Goal: Transaction & Acquisition: Purchase product/service

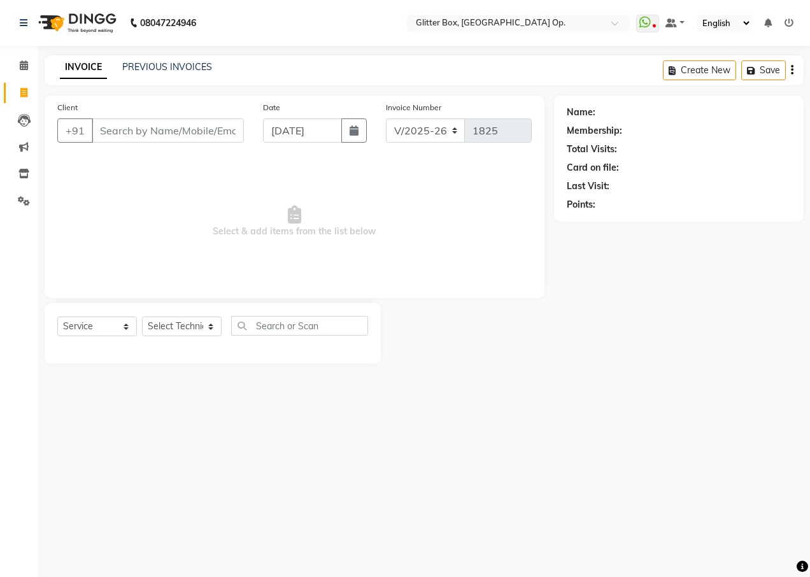
select select "5563"
select select "service"
click at [126, 129] on input "Client" at bounding box center [168, 130] width 152 height 24
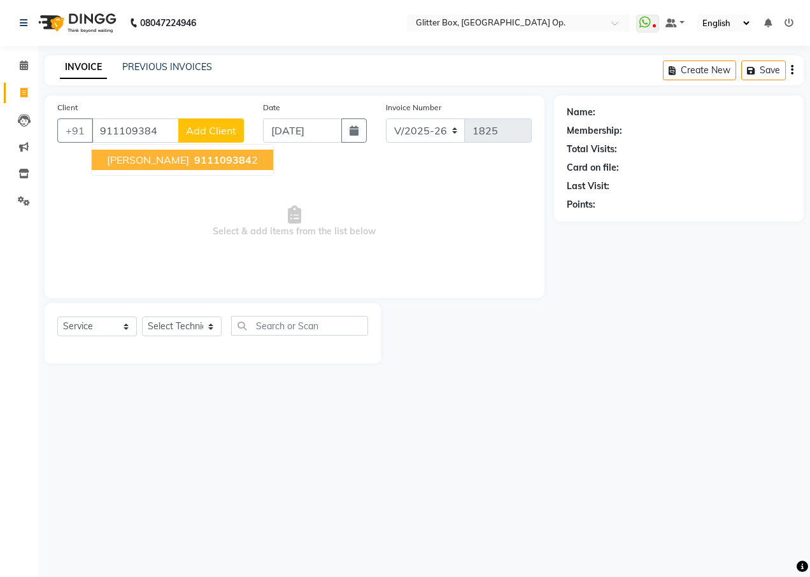
click at [194, 161] on span "911109384" at bounding box center [222, 159] width 57 height 13
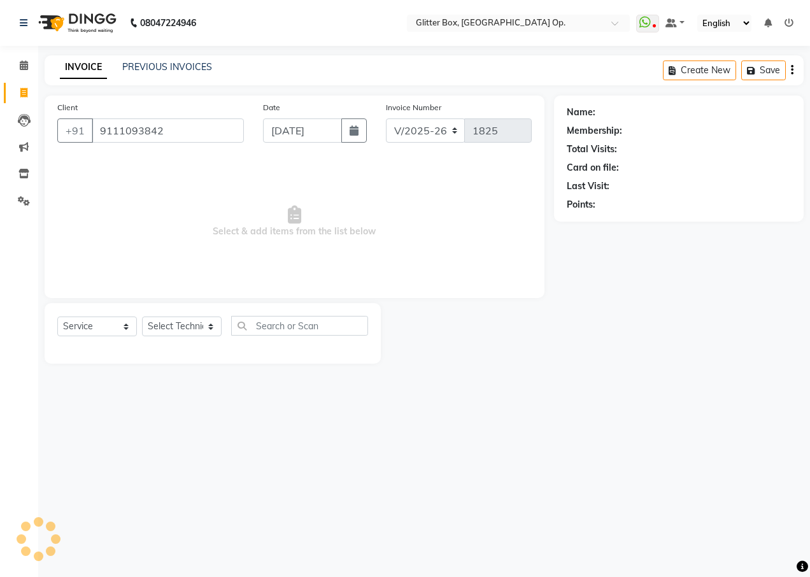
type input "9111093842"
click at [182, 324] on select "Select Technician [PERSON_NAME] [PERSON_NAME] [PERSON_NAME] [PERSON_NAME] [PERS…" at bounding box center [182, 326] width 80 height 20
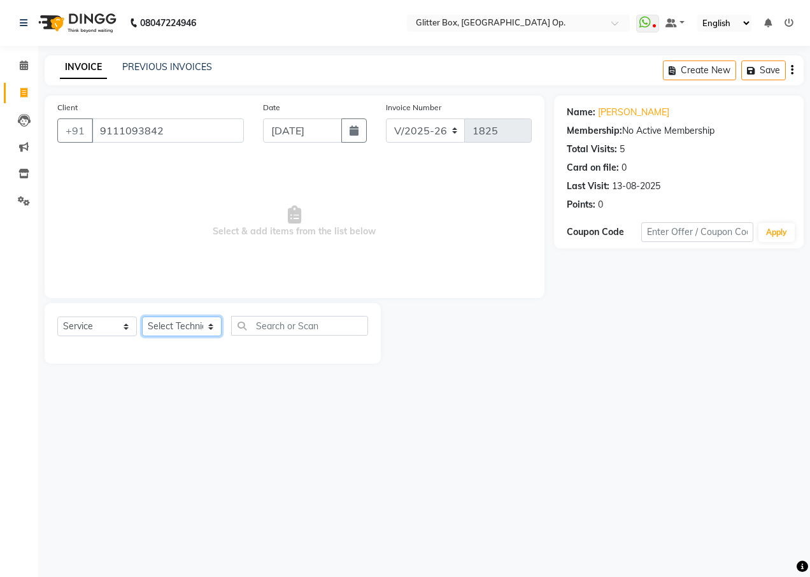
select select "83800"
click at [142, 316] on select "Select Technician [PERSON_NAME] [PERSON_NAME] [PERSON_NAME] [PERSON_NAME] [PERS…" at bounding box center [182, 326] width 80 height 20
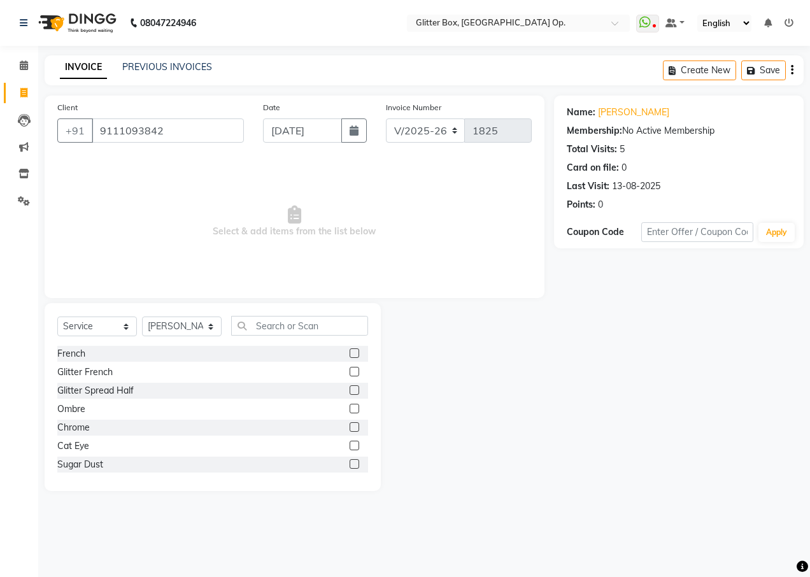
click at [266, 316] on div "Select Service Product Membership Package Voucher Prepaid Gift Card Select Tech…" at bounding box center [213, 397] width 336 height 188
click at [256, 321] on input "text" at bounding box center [299, 326] width 137 height 20
click at [250, 324] on input "text" at bounding box center [299, 326] width 137 height 20
click at [251, 327] on input "text" at bounding box center [299, 326] width 137 height 20
click at [339, 325] on input "text" at bounding box center [299, 326] width 137 height 20
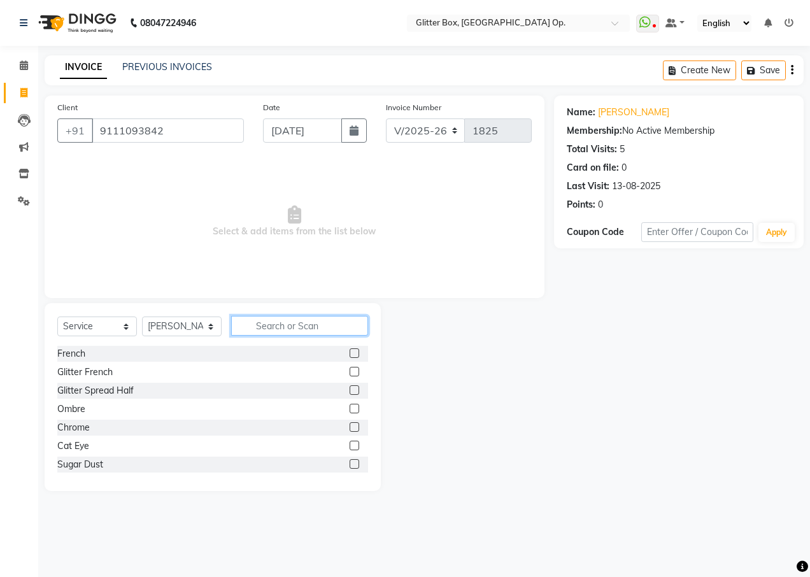
click at [335, 326] on input "text" at bounding box center [299, 326] width 137 height 20
click at [333, 324] on input "text" at bounding box center [299, 326] width 137 height 20
type input "g"
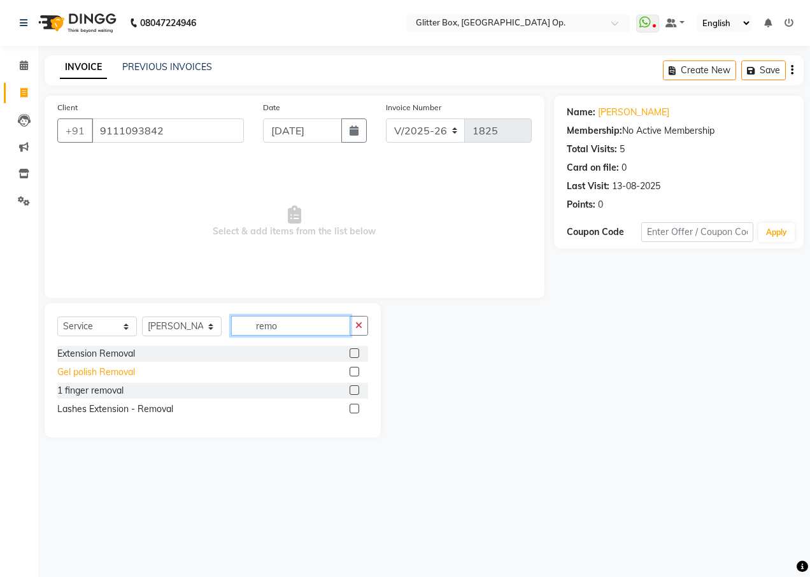
type input "remo"
click at [76, 373] on div "Gel polish Removal" at bounding box center [96, 371] width 78 height 13
checkbox input "false"
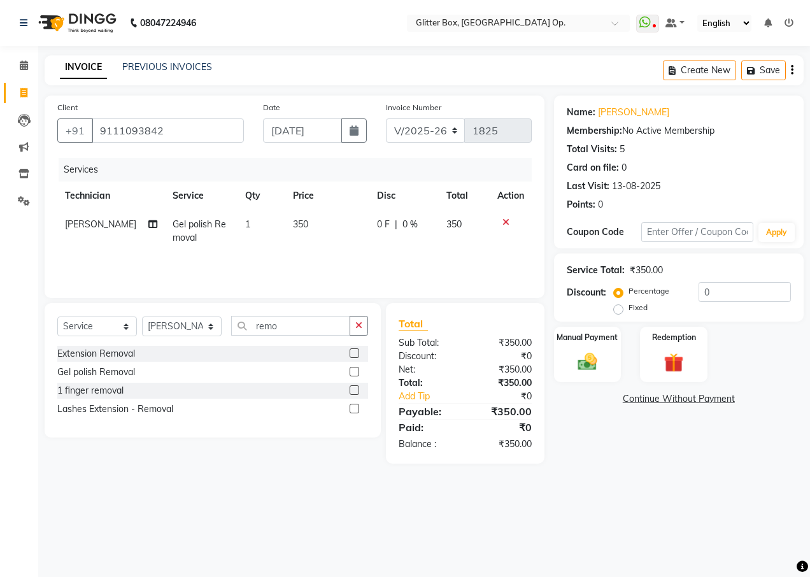
drag, startPoint x: 353, startPoint y: 319, endPoint x: 340, endPoint y: 320, distance: 12.8
click at [352, 319] on button "button" at bounding box center [358, 326] width 18 height 20
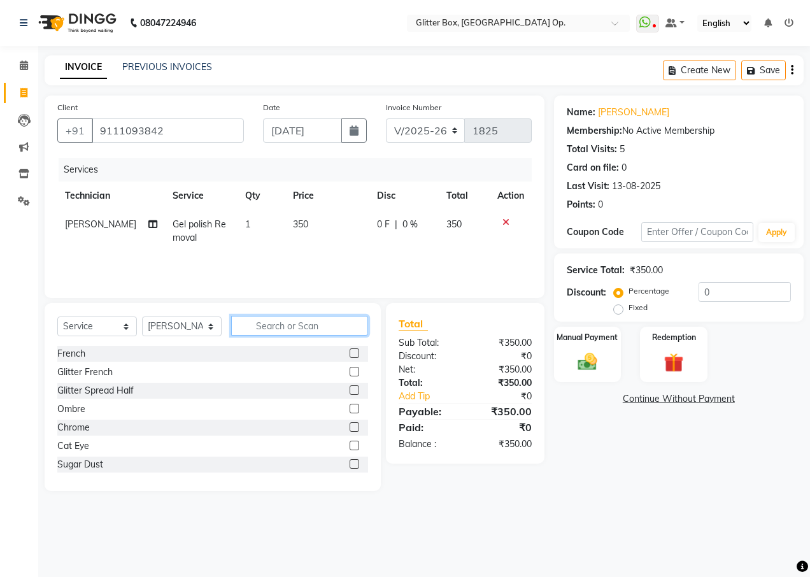
click at [277, 328] on input "text" at bounding box center [299, 326] width 137 height 20
type input "f"
type input "nai"
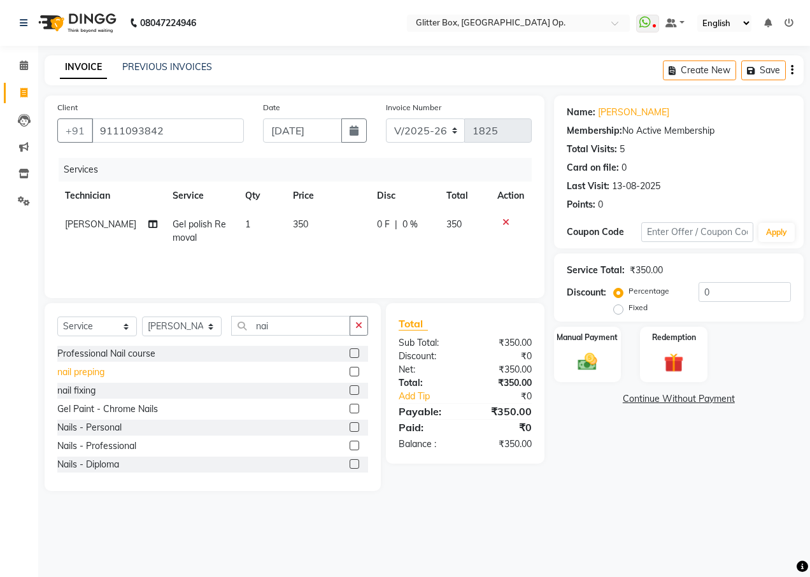
click at [92, 374] on div "nail preping" at bounding box center [80, 371] width 47 height 13
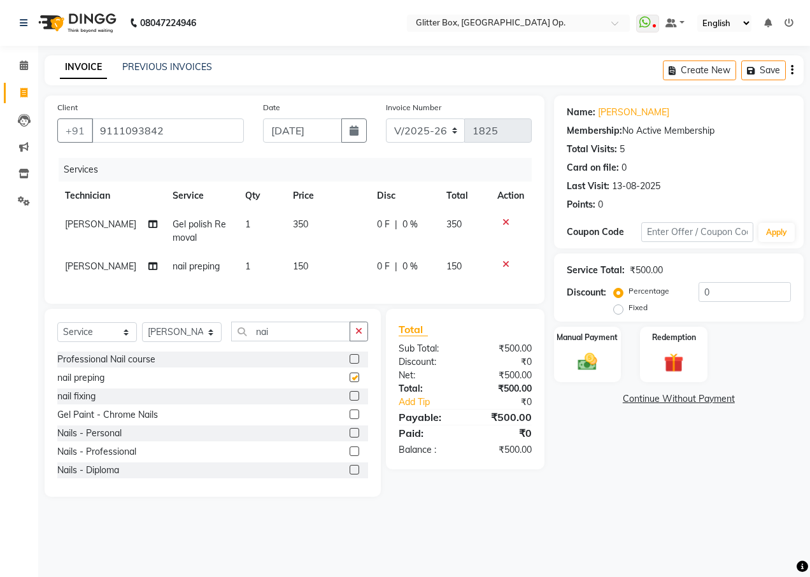
checkbox input "false"
click at [601, 351] on div "Manual Payment" at bounding box center [587, 354] width 70 height 58
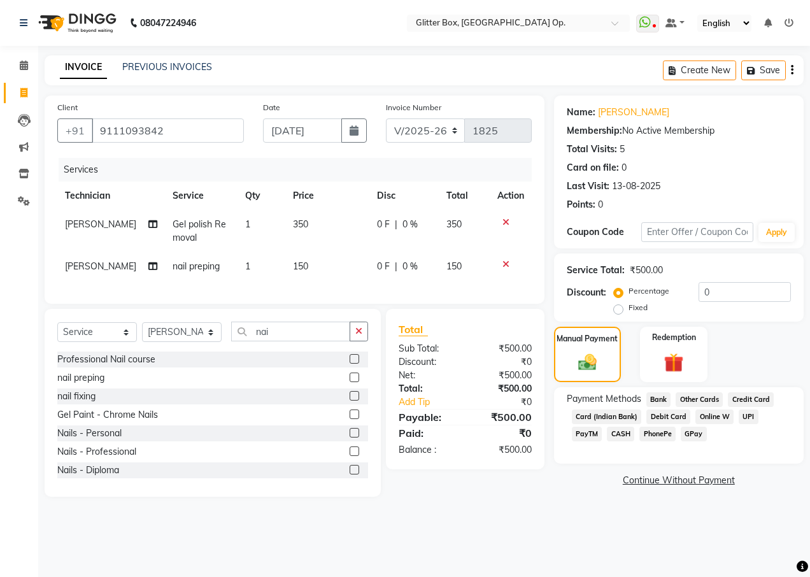
drag, startPoint x: 601, startPoint y: 351, endPoint x: 582, endPoint y: 433, distance: 84.3
click at [606, 433] on span "CASH" at bounding box center [619, 433] width 27 height 15
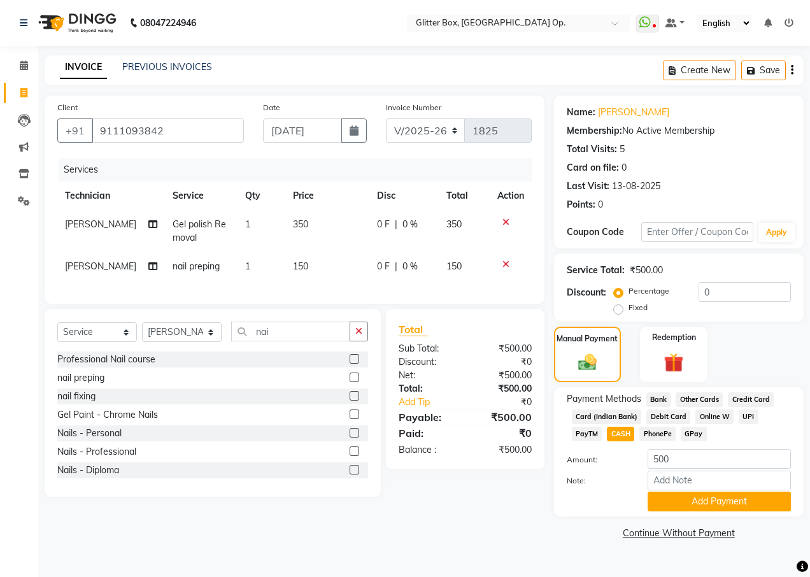
click at [669, 512] on div "Payment Methods Bank Other Cards Credit Card Card (Indian Bank) Debit Card Onli…" at bounding box center [678, 451] width 249 height 129
click at [662, 509] on button "Add Payment" at bounding box center [718, 501] width 143 height 20
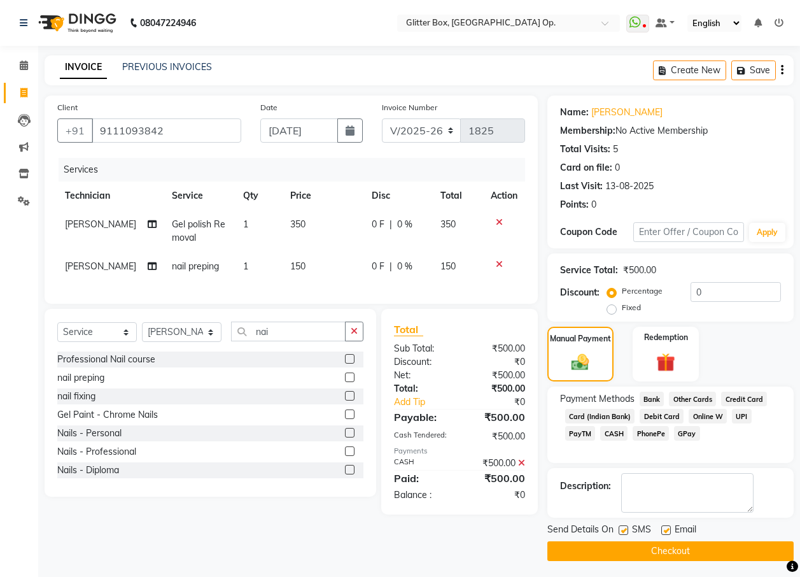
click at [641, 550] on button "Checkout" at bounding box center [670, 551] width 246 height 20
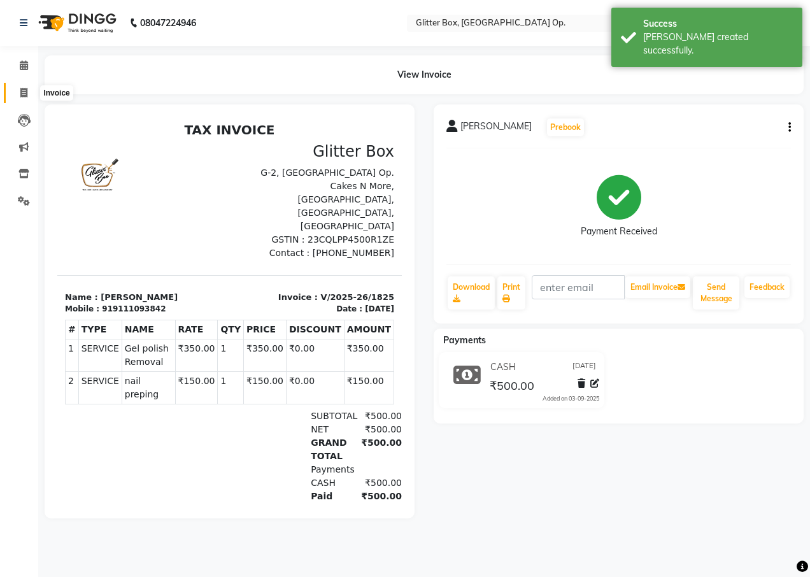
click at [20, 92] on icon at bounding box center [23, 93] width 7 height 10
select select "service"
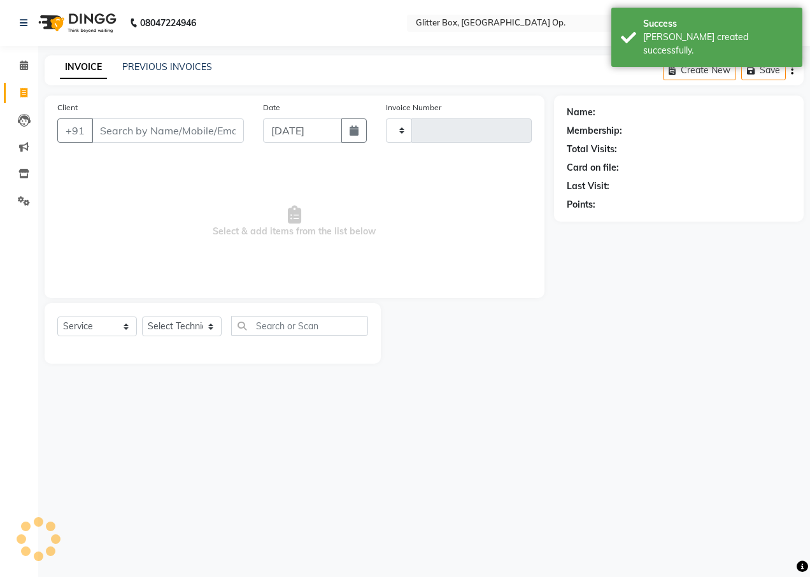
type input "1826"
select select "5563"
click at [141, 66] on link "PREVIOUS INVOICES" at bounding box center [167, 66] width 90 height 11
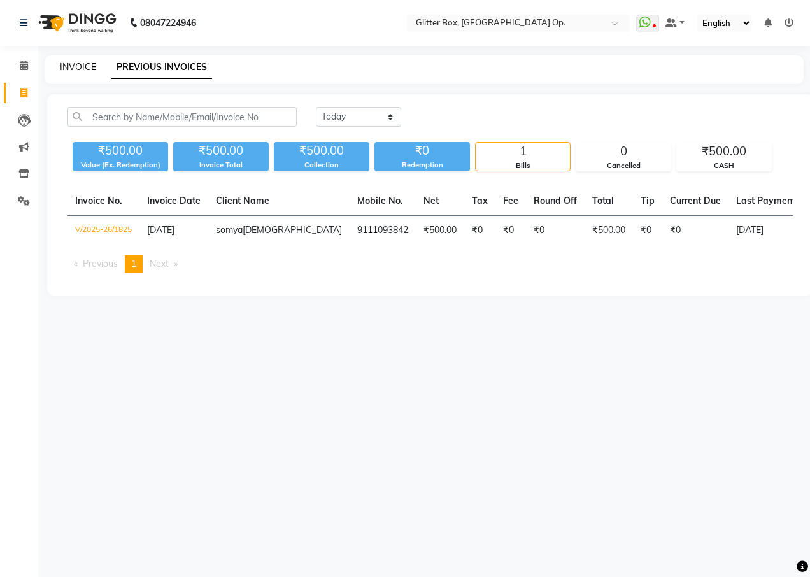
click at [66, 67] on link "INVOICE" at bounding box center [78, 66] width 36 height 11
select select "5563"
select select "service"
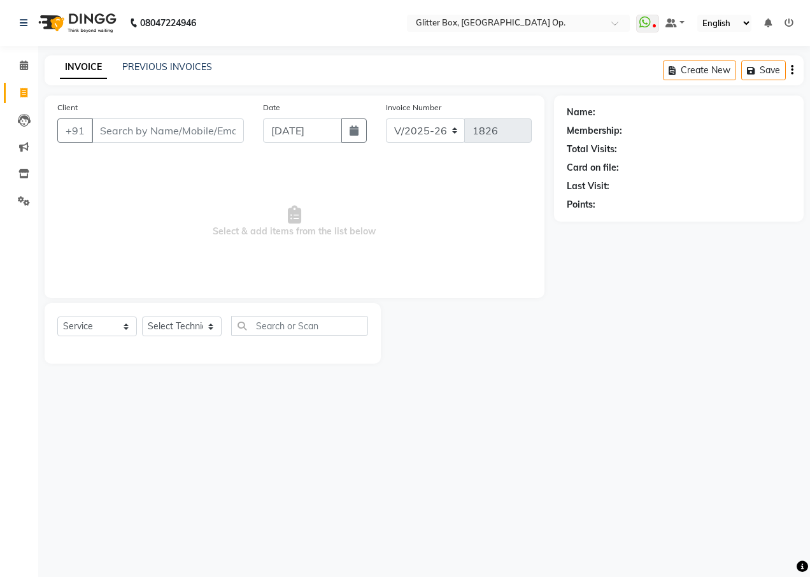
click at [139, 131] on input "Client" at bounding box center [168, 130] width 152 height 24
click at [147, 136] on input "Client" at bounding box center [168, 130] width 152 height 24
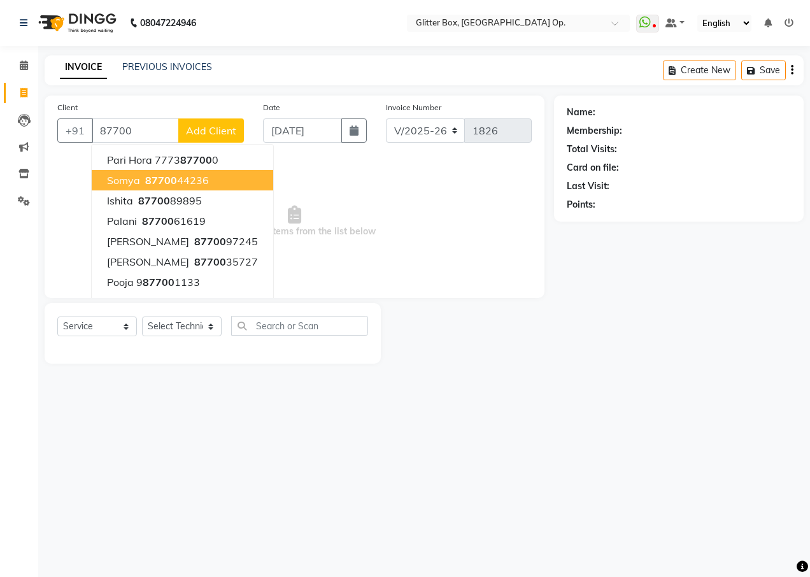
click at [148, 180] on span "87700" at bounding box center [161, 180] width 32 height 13
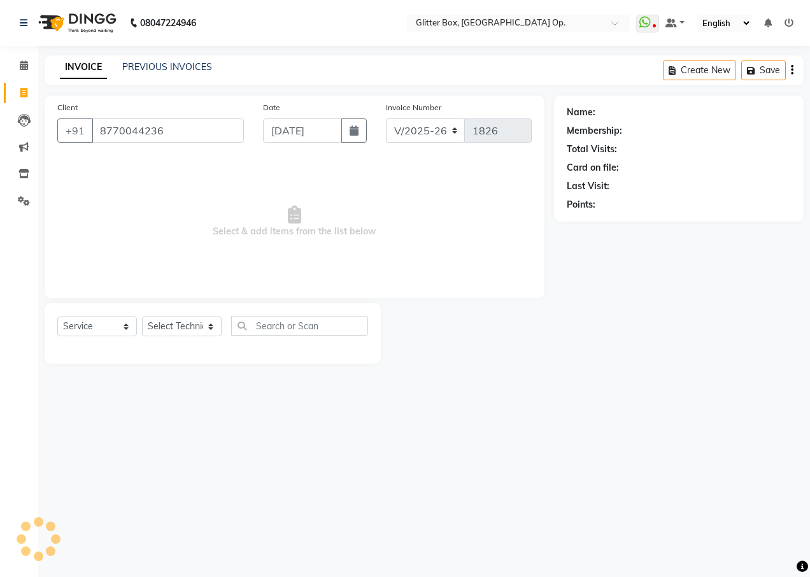
type input "8770044236"
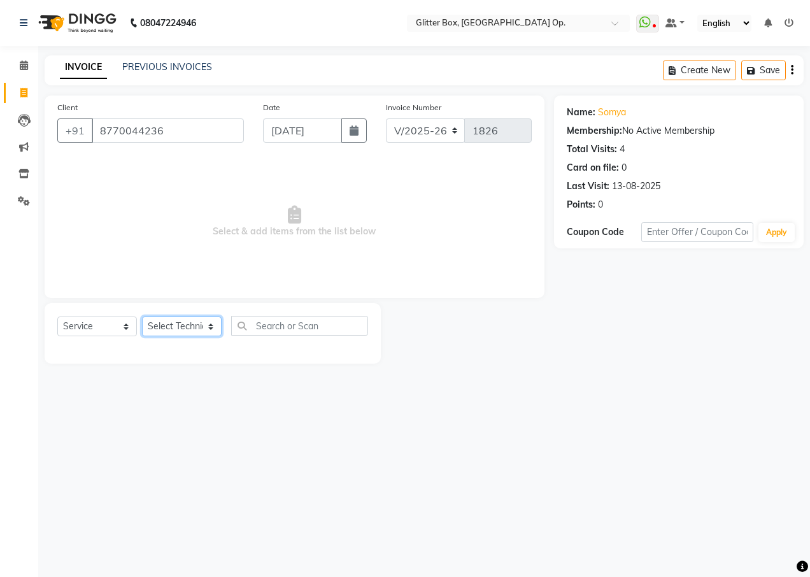
click at [178, 321] on select "Select Technician [PERSON_NAME] [PERSON_NAME] [PERSON_NAME] [PERSON_NAME] [PERS…" at bounding box center [182, 326] width 80 height 20
select select "38313"
click at [142, 316] on select "Select Technician [PERSON_NAME] [PERSON_NAME] [PERSON_NAME] [PERSON_NAME] [PERS…" at bounding box center [182, 326] width 80 height 20
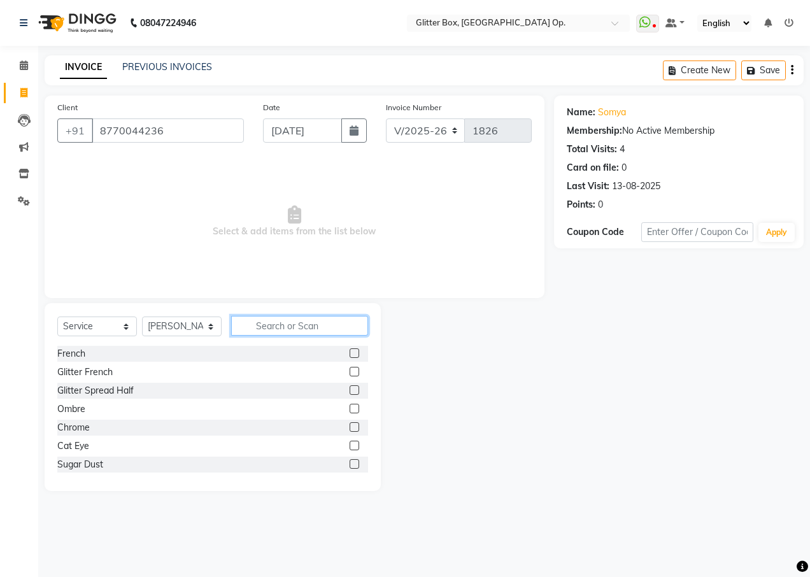
click at [270, 330] on input "text" at bounding box center [299, 326] width 137 height 20
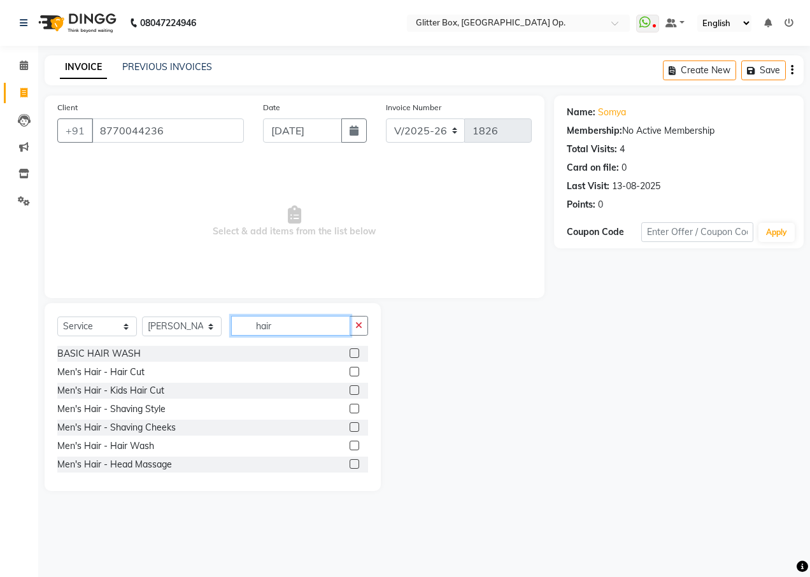
type input "hair"
click at [370, 470] on div "Select Service Product Membership Package Voucher Prepaid Gift Card Select Tech…" at bounding box center [213, 397] width 336 height 188
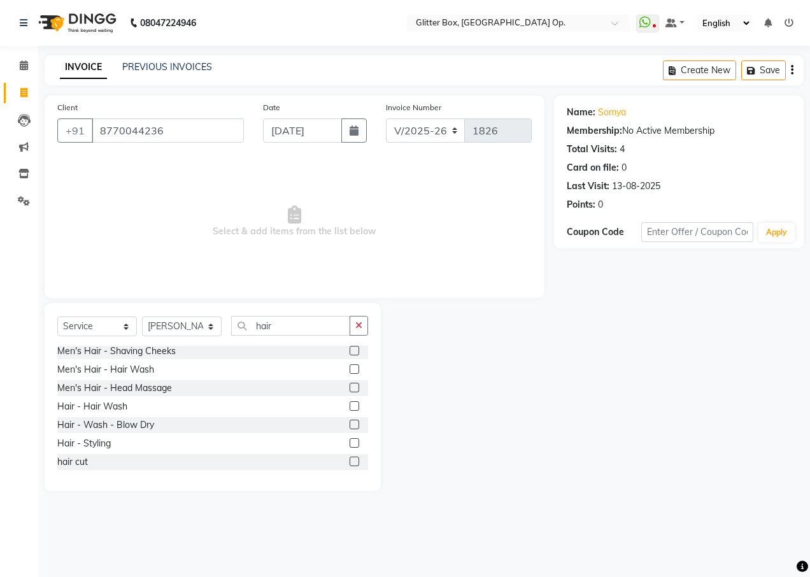
scroll to position [102, 0]
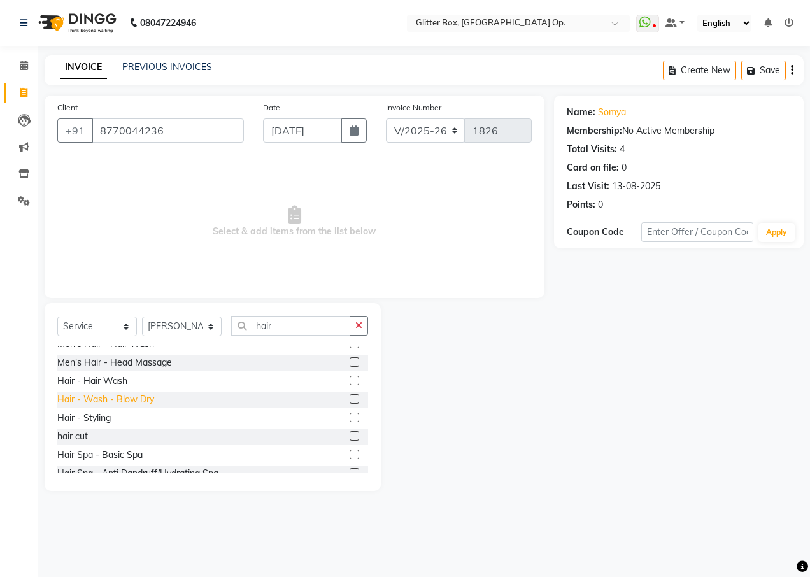
click at [106, 396] on div "Hair - Wash - Blow Dry" at bounding box center [105, 399] width 97 height 13
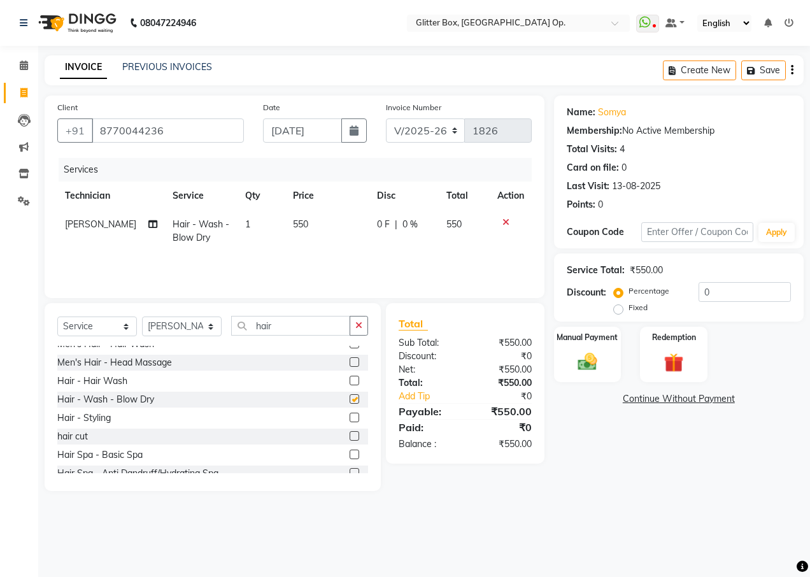
checkbox input "false"
click at [293, 218] on td "550" at bounding box center [327, 231] width 84 height 42
select select "38313"
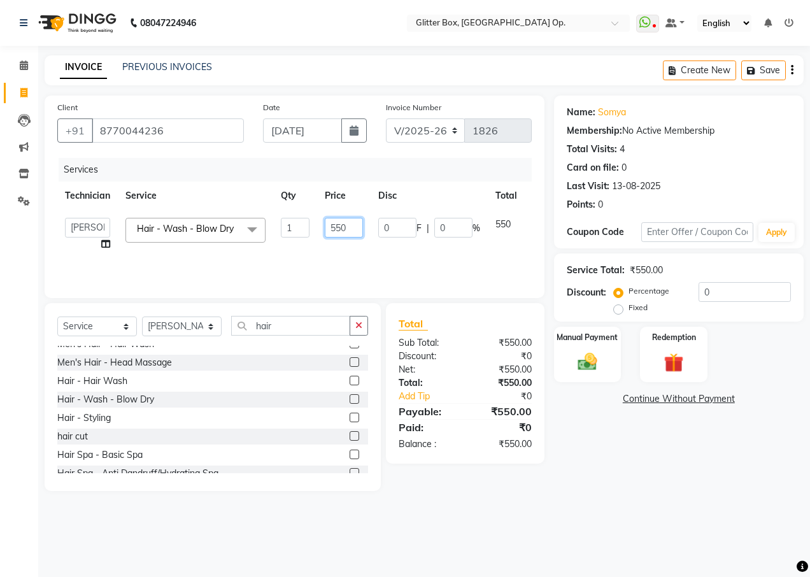
drag, startPoint x: 349, startPoint y: 232, endPoint x: 337, endPoint y: 227, distance: 13.5
click at [351, 233] on input "550" at bounding box center [344, 228] width 38 height 20
type input "5"
type input "400"
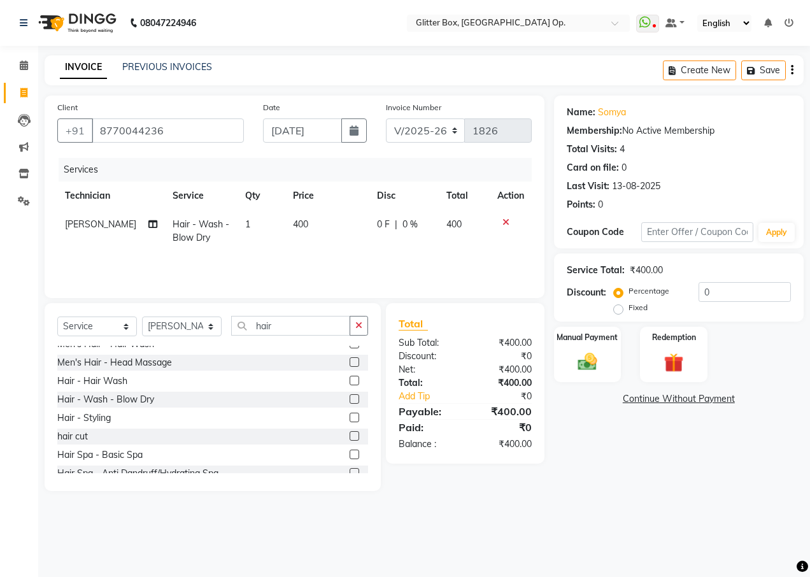
click at [370, 256] on div "Services Technician Service Qty Price Disc Total Action Pankaj Malayya Hair - W…" at bounding box center [294, 221] width 474 height 127
click at [572, 344] on div "Manual Payment" at bounding box center [587, 354] width 70 height 58
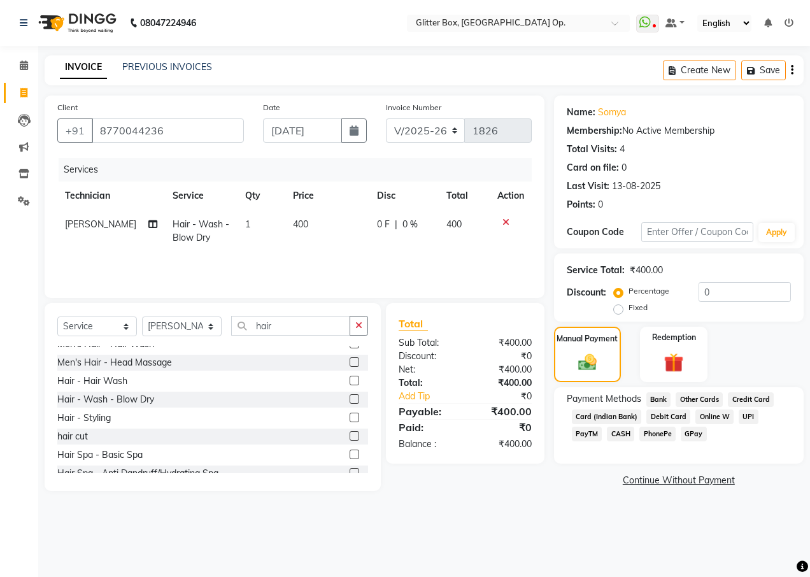
click at [606, 429] on span "CASH" at bounding box center [619, 433] width 27 height 15
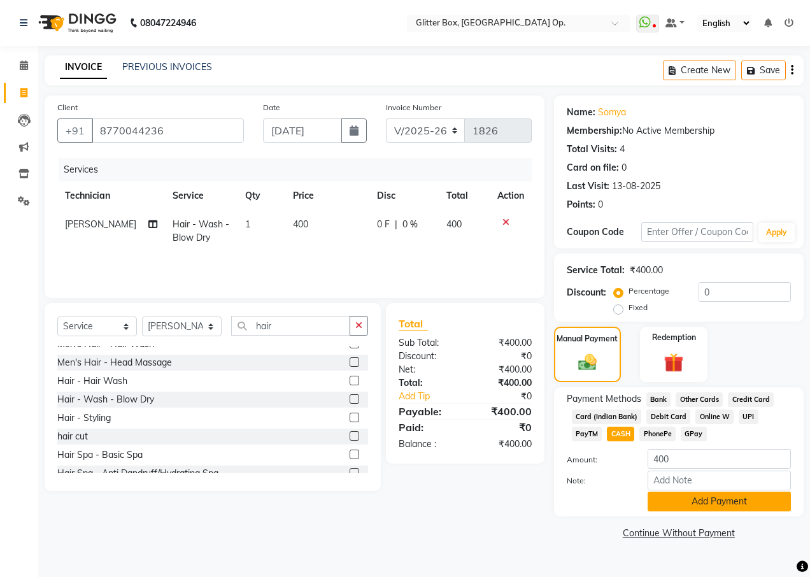
click at [686, 498] on button "Add Payment" at bounding box center [718, 501] width 143 height 20
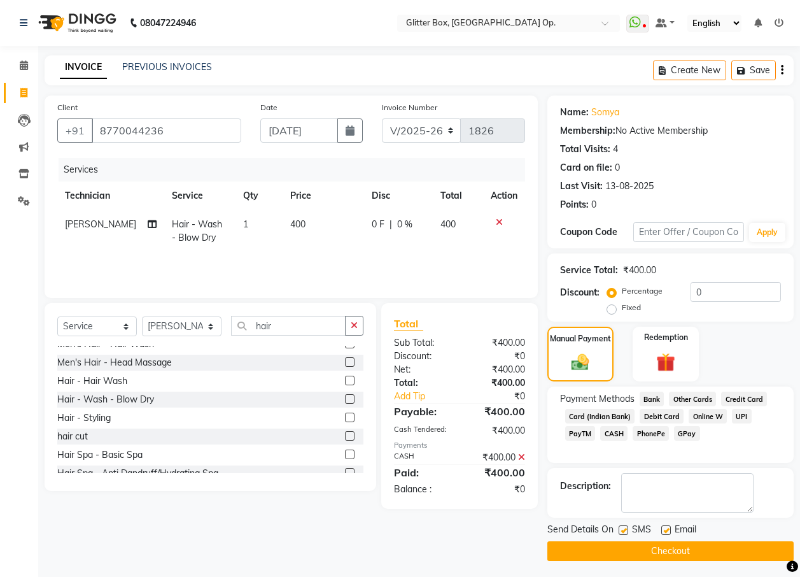
click at [136, 223] on td "[PERSON_NAME]" at bounding box center [110, 231] width 107 height 42
select select "38313"
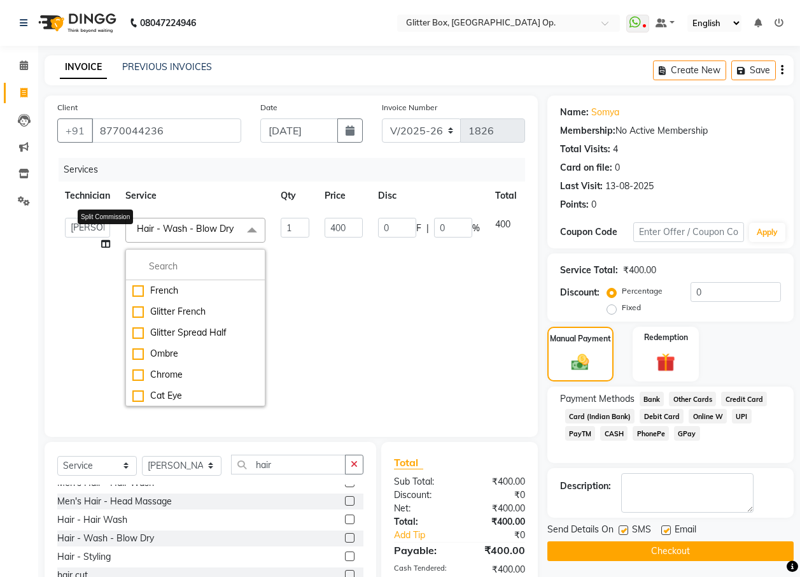
drag, startPoint x: 136, startPoint y: 223, endPoint x: 104, endPoint y: 245, distance: 39.4
click at [104, 245] on icon at bounding box center [105, 243] width 9 height 9
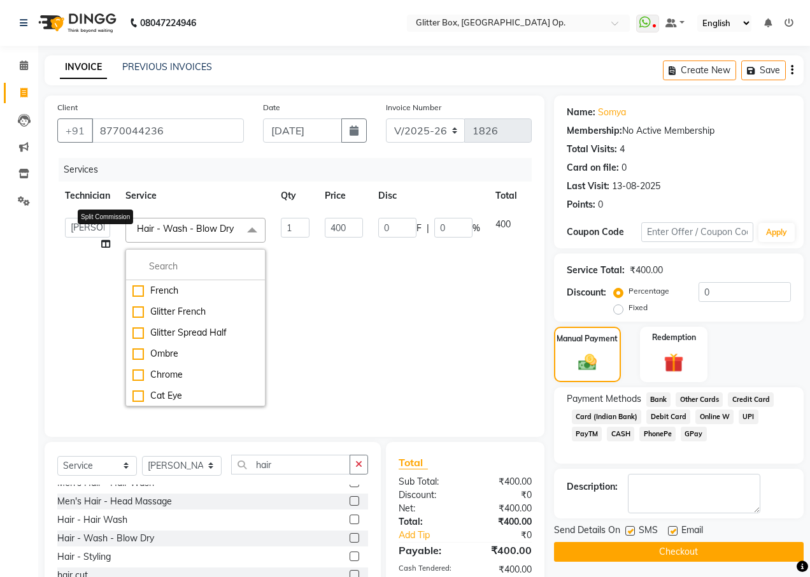
select select "38313"
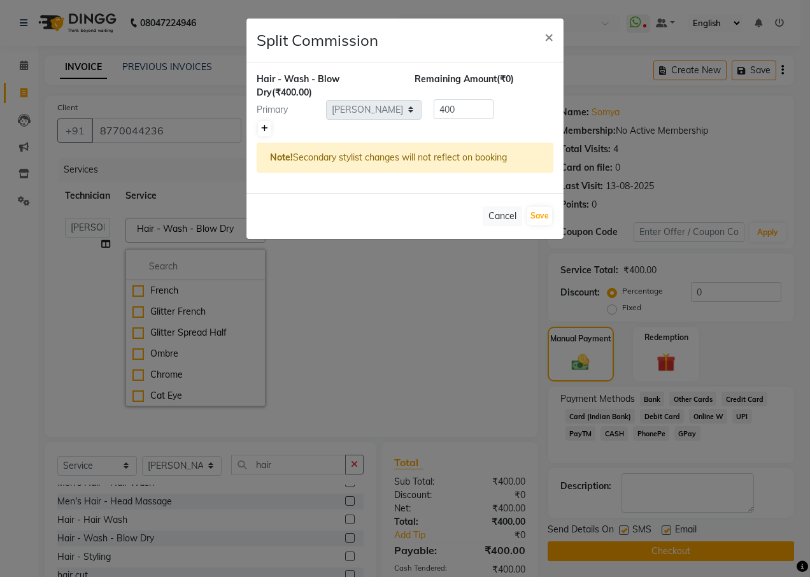
click at [267, 129] on icon at bounding box center [264, 129] width 7 height 8
type input "200"
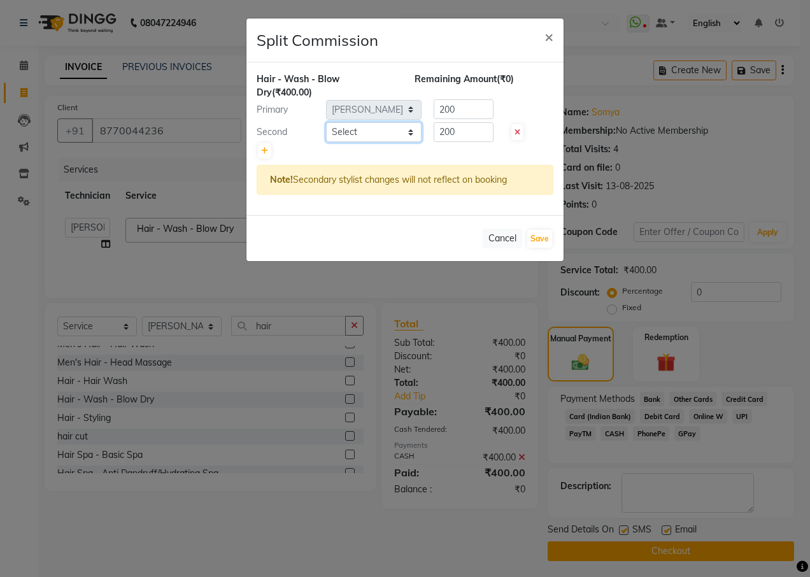
click at [367, 129] on select "Select [PERSON_NAME] [PERSON_NAME] [PERSON_NAME] [PERSON_NAME] [PERSON_NAME] [P…" at bounding box center [373, 132] width 95 height 20
select select "71114"
click at [326, 122] on select "Select [PERSON_NAME] [PERSON_NAME] [PERSON_NAME] [PERSON_NAME] [PERSON_NAME] [P…" at bounding box center [373, 132] width 95 height 20
click at [535, 244] on button "Save" at bounding box center [539, 239] width 25 height 18
select select "Select"
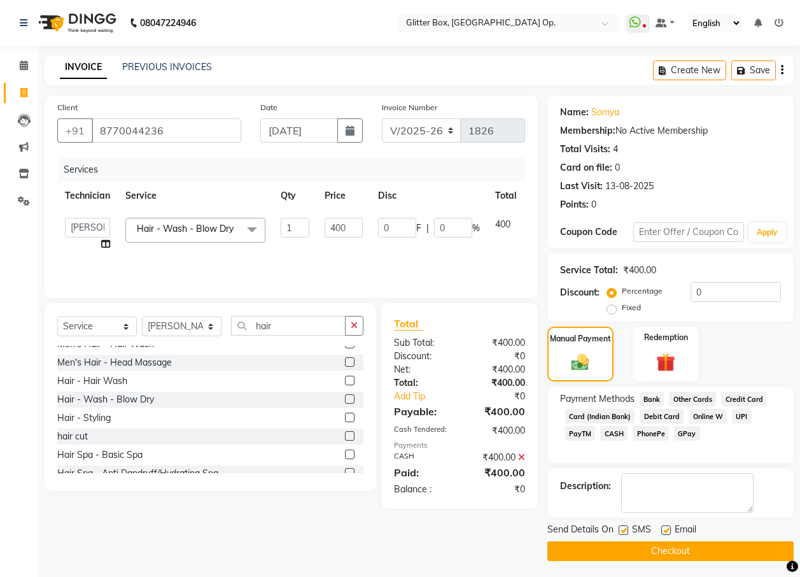
click at [601, 552] on button "Checkout" at bounding box center [670, 551] width 246 height 20
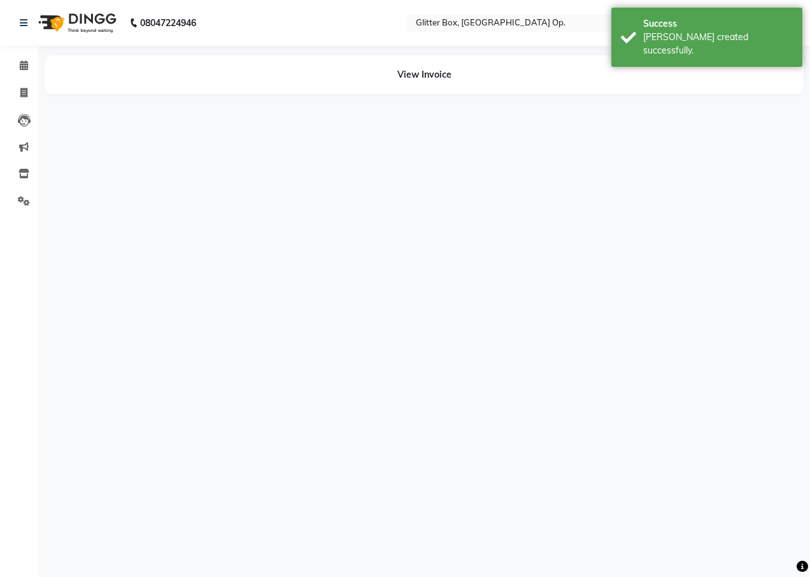
select select "38313"
select select "71114"
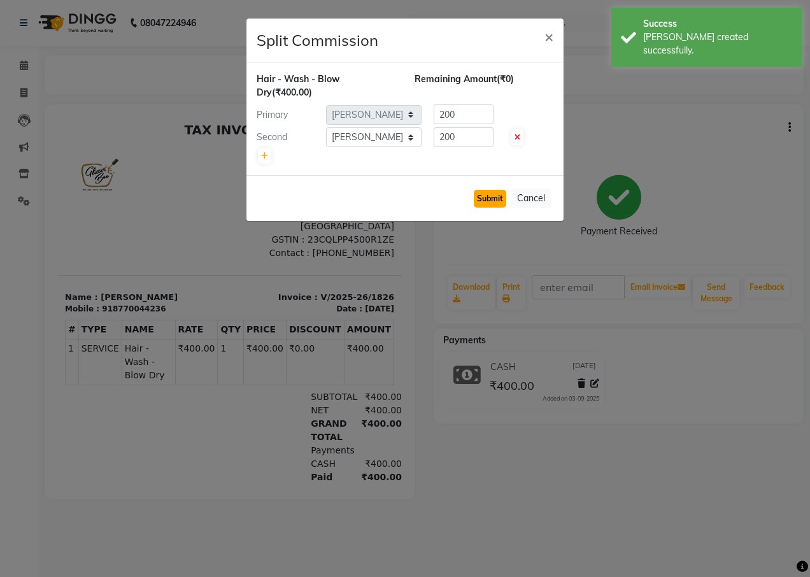
click at [483, 192] on button "Submit" at bounding box center [489, 199] width 32 height 18
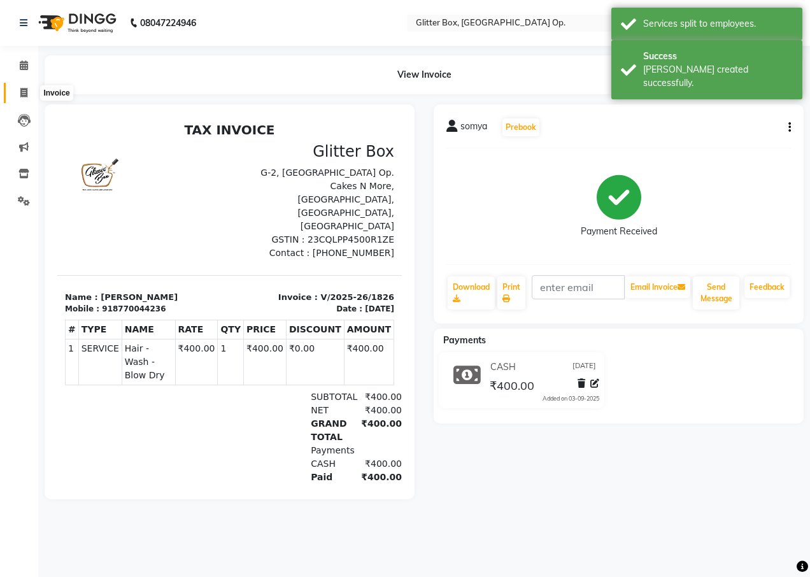
click at [24, 92] on icon at bounding box center [23, 93] width 7 height 10
select select "service"
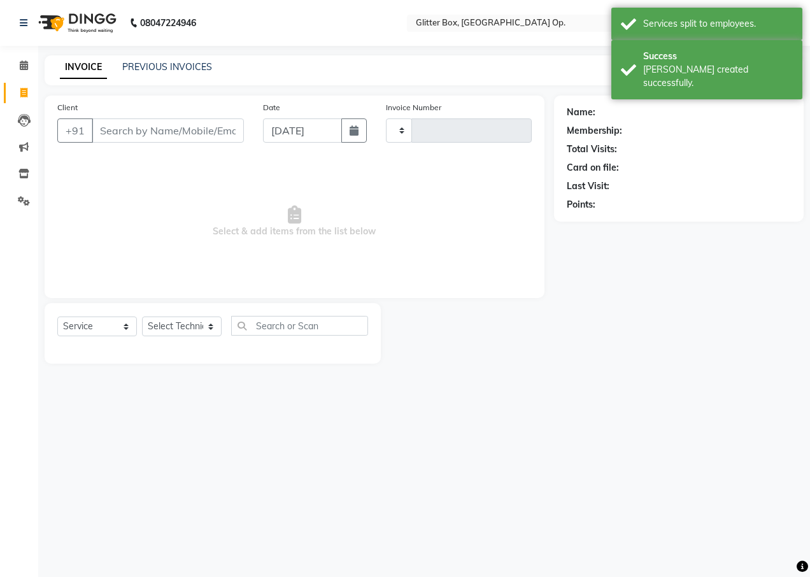
type input "1827"
select select "5563"
click at [169, 132] on input "Client" at bounding box center [168, 130] width 152 height 24
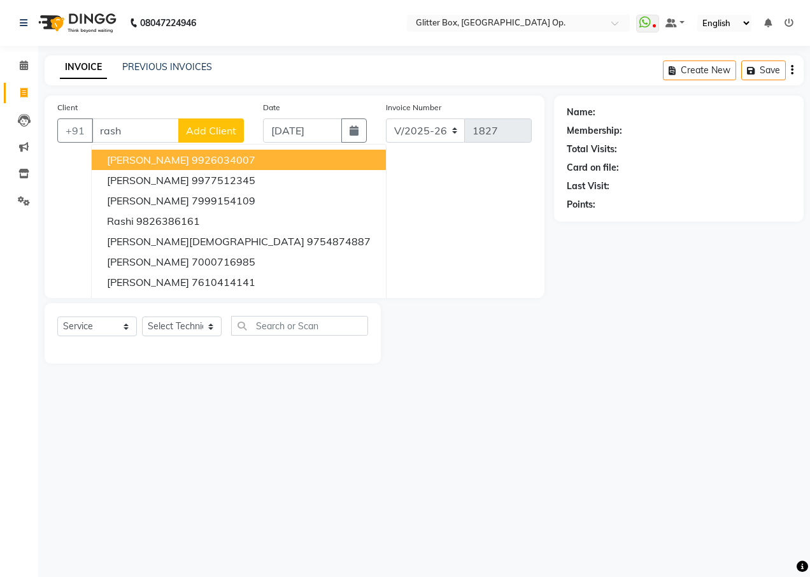
click at [148, 157] on span "[PERSON_NAME]" at bounding box center [148, 159] width 82 height 13
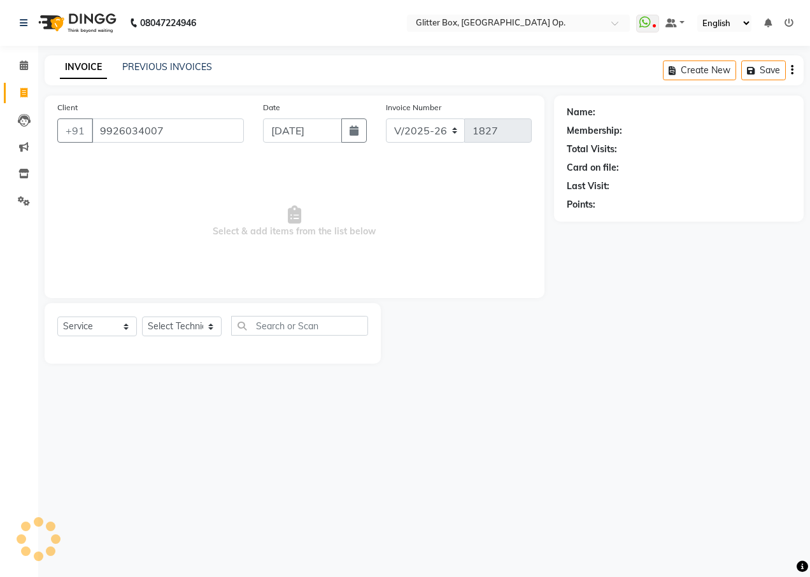
type input "9926034007"
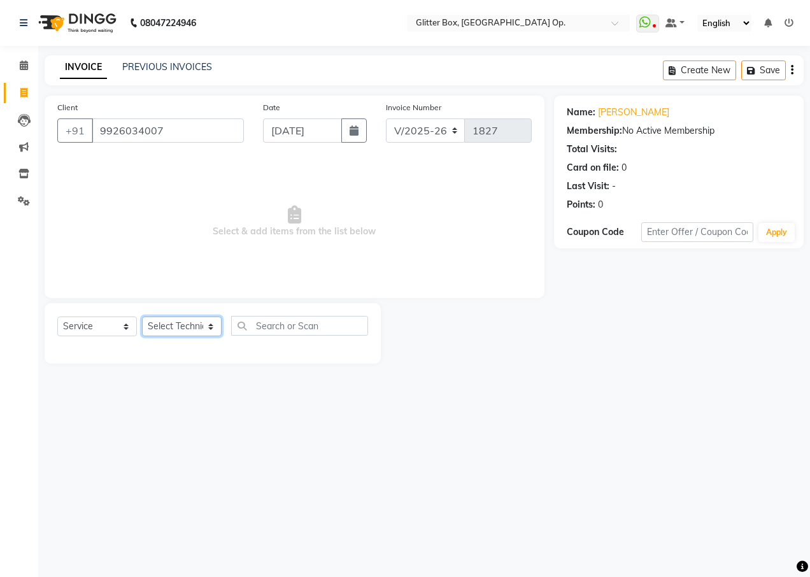
click at [157, 325] on select "Select Technician [PERSON_NAME] [PERSON_NAME] [PERSON_NAME] [PERSON_NAME] [PERS…" at bounding box center [182, 326] width 80 height 20
select select "83800"
click at [142, 316] on select "Select Technician [PERSON_NAME] [PERSON_NAME] [PERSON_NAME] [PERSON_NAME] [PERS…" at bounding box center [182, 326] width 80 height 20
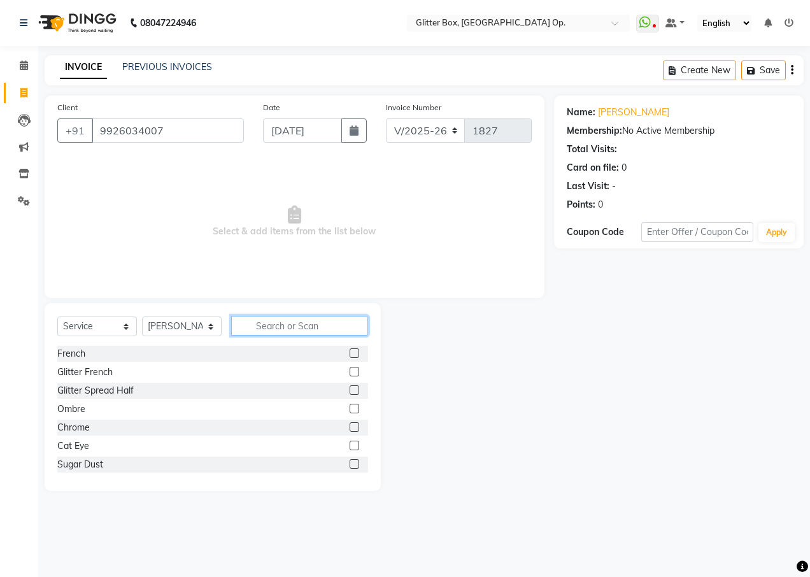
click at [288, 330] on input "text" at bounding box center [299, 326] width 137 height 20
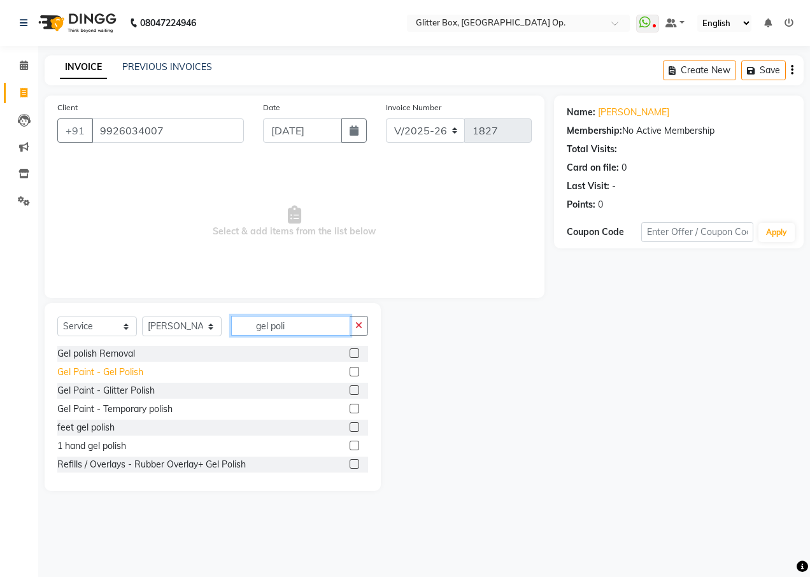
type input "gel poli"
click at [85, 374] on div "Gel Paint - Gel Polish" at bounding box center [100, 371] width 86 height 13
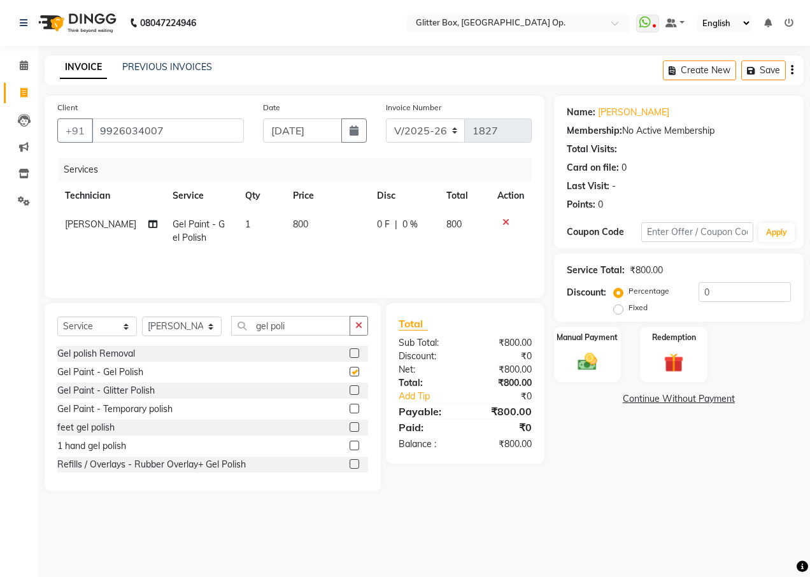
checkbox input "false"
click at [357, 324] on icon "button" at bounding box center [358, 325] width 7 height 9
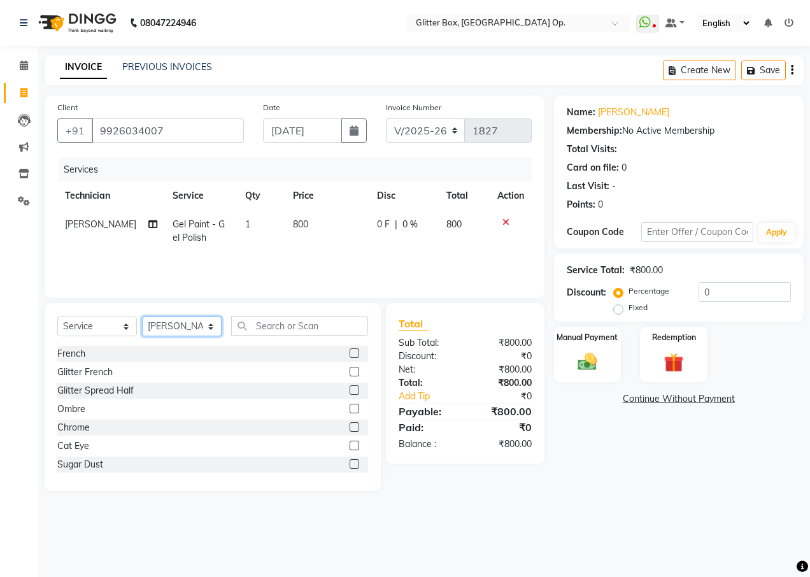
click at [195, 322] on select "Select Technician [PERSON_NAME] [PERSON_NAME] [PERSON_NAME] [PERSON_NAME] [PERS…" at bounding box center [182, 326] width 80 height 20
select select "49167"
click at [142, 316] on select "Select Technician [PERSON_NAME] [PERSON_NAME] [PERSON_NAME] [PERSON_NAME] [PERS…" at bounding box center [182, 326] width 80 height 20
drag, startPoint x: 272, startPoint y: 329, endPoint x: 258, endPoint y: 324, distance: 14.3
click at [272, 329] on input "text" at bounding box center [299, 326] width 137 height 20
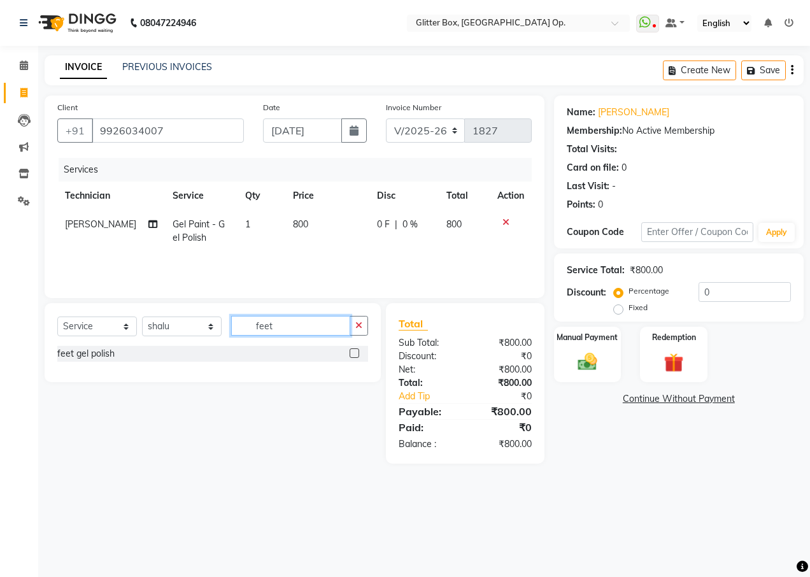
type input "feet"
click at [354, 350] on label at bounding box center [354, 353] width 10 height 10
click at [354, 350] on input "checkbox" at bounding box center [353, 353] width 8 height 8
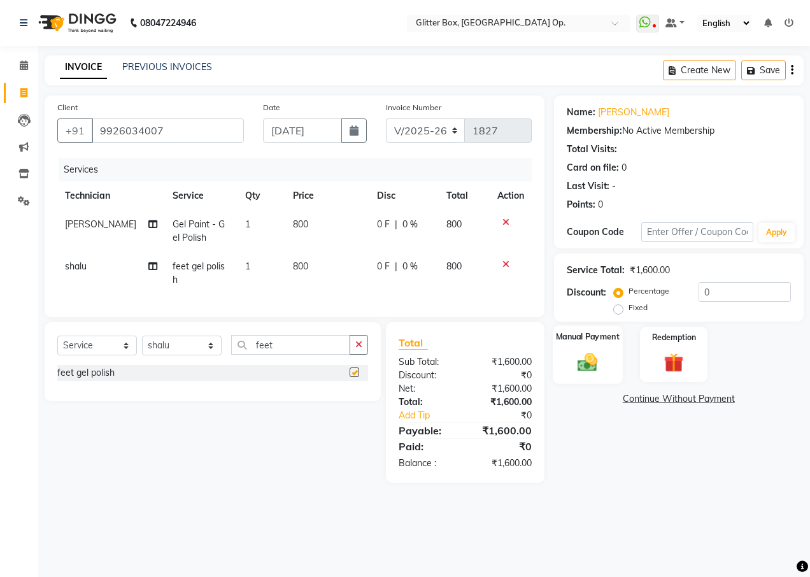
checkbox input "false"
click at [591, 356] on img at bounding box center [587, 361] width 32 height 23
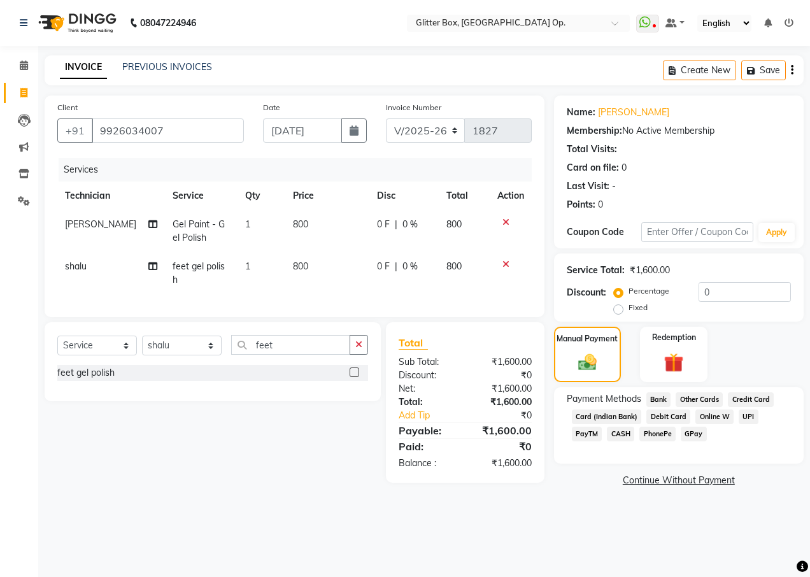
click at [750, 412] on span "UPI" at bounding box center [748, 416] width 20 height 15
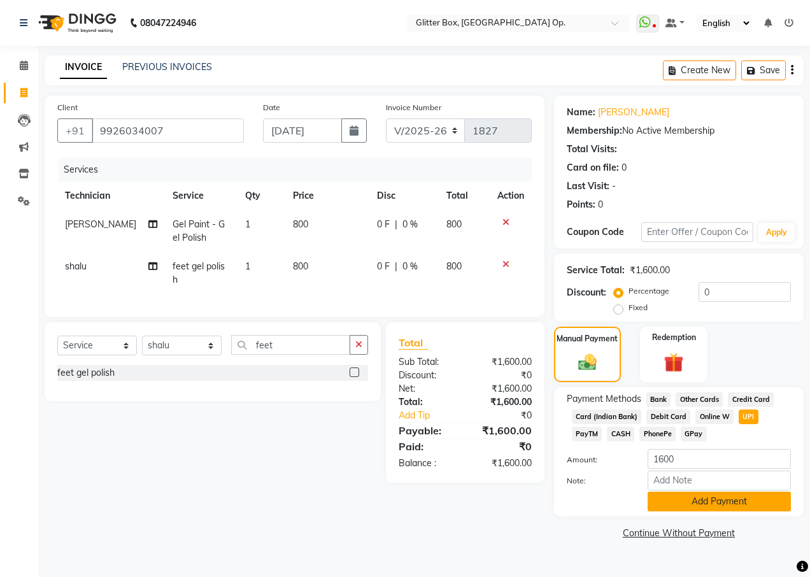
click at [717, 500] on button "Add Payment" at bounding box center [718, 501] width 143 height 20
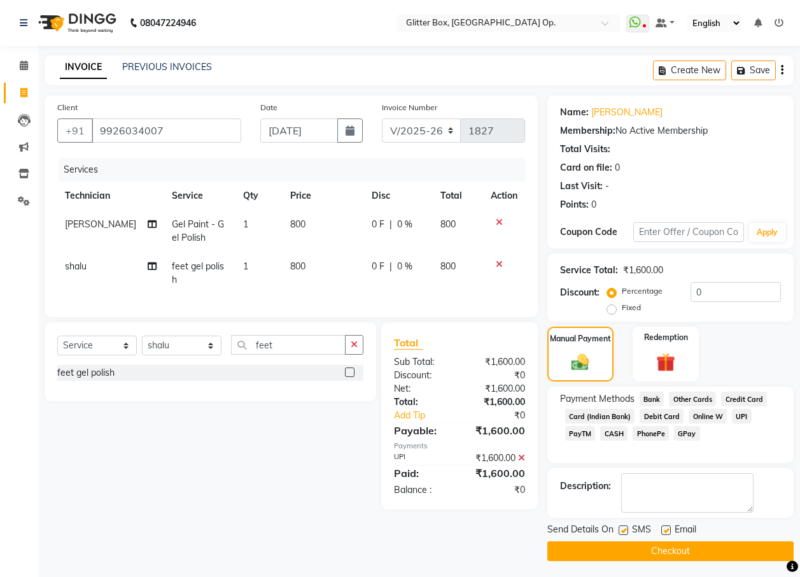
click at [662, 557] on button "Checkout" at bounding box center [670, 551] width 246 height 20
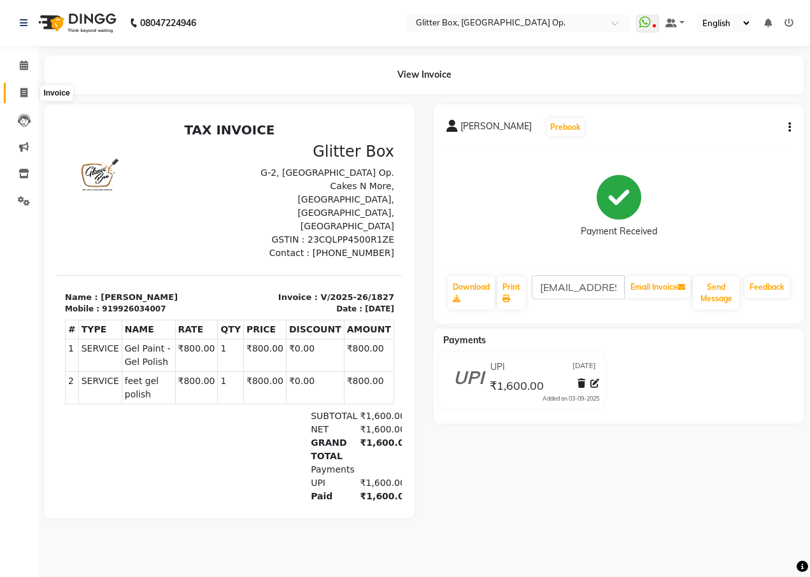
click at [21, 86] on span at bounding box center [24, 93] width 22 height 15
select select "service"
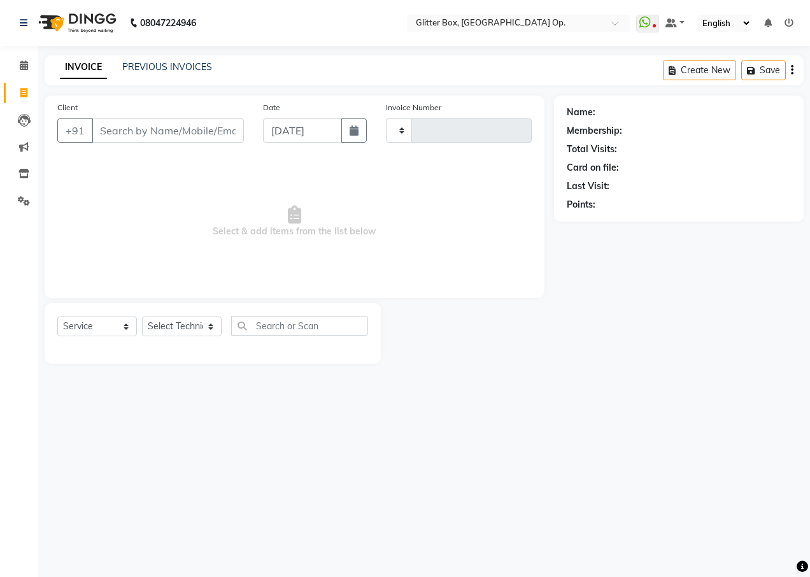
type input "1828"
select select "5563"
click at [123, 134] on input "Client" at bounding box center [168, 130] width 152 height 24
type input "r"
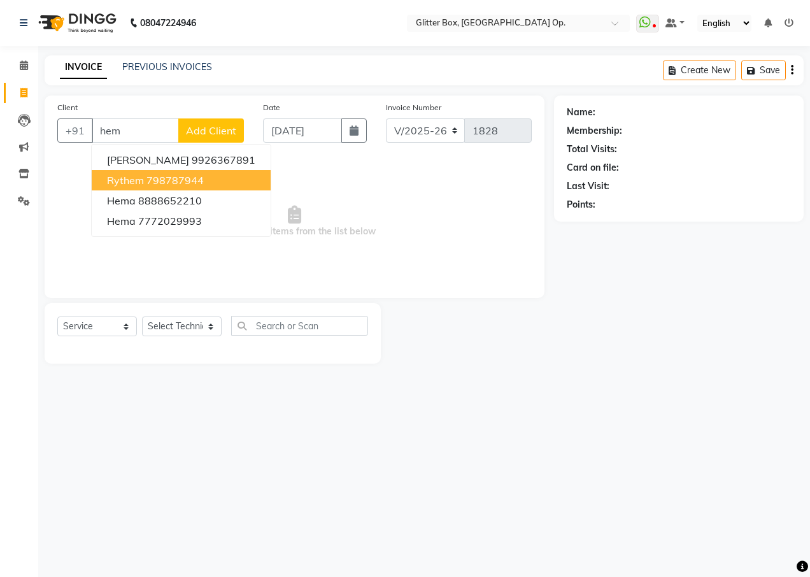
click at [156, 188] on button "Rythem 798787944" at bounding box center [181, 180] width 179 height 20
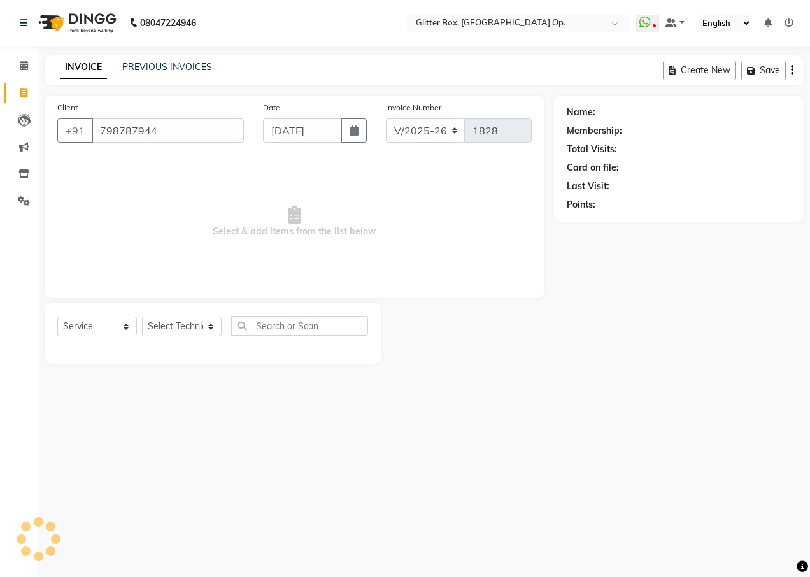
type input "798787944"
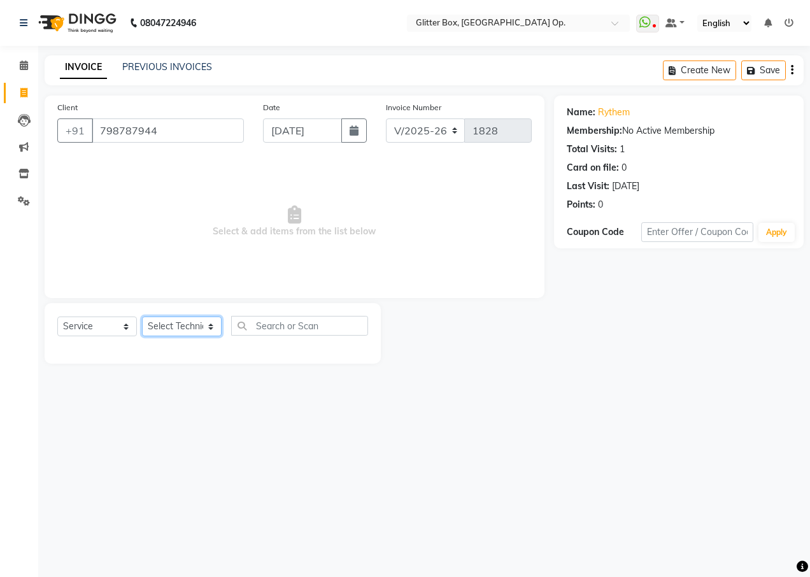
click at [179, 332] on select "Select Technician [PERSON_NAME] [PERSON_NAME] [PERSON_NAME] [PERSON_NAME] [PERS…" at bounding box center [182, 326] width 80 height 20
select select "49167"
click at [142, 316] on select "Select Technician [PERSON_NAME] [PERSON_NAME] [PERSON_NAME] [PERSON_NAME] [PERS…" at bounding box center [182, 326] width 80 height 20
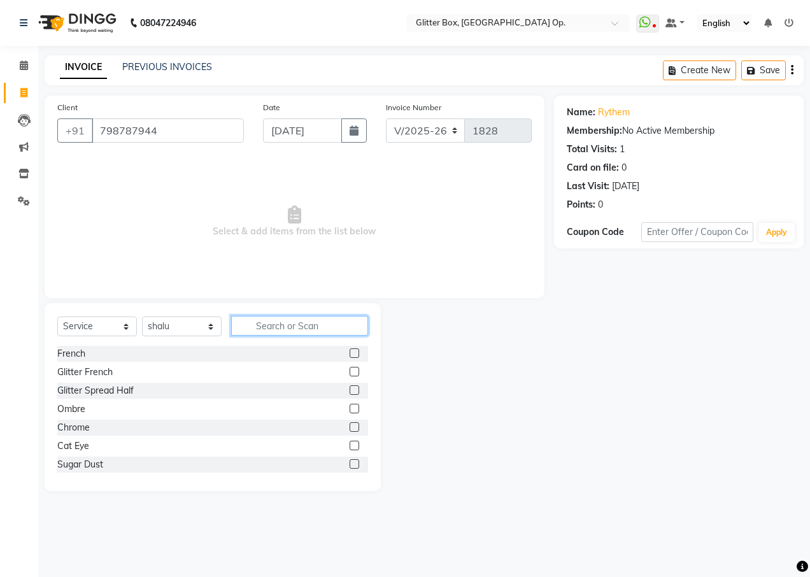
click at [305, 330] on input "text" at bounding box center [299, 326] width 137 height 20
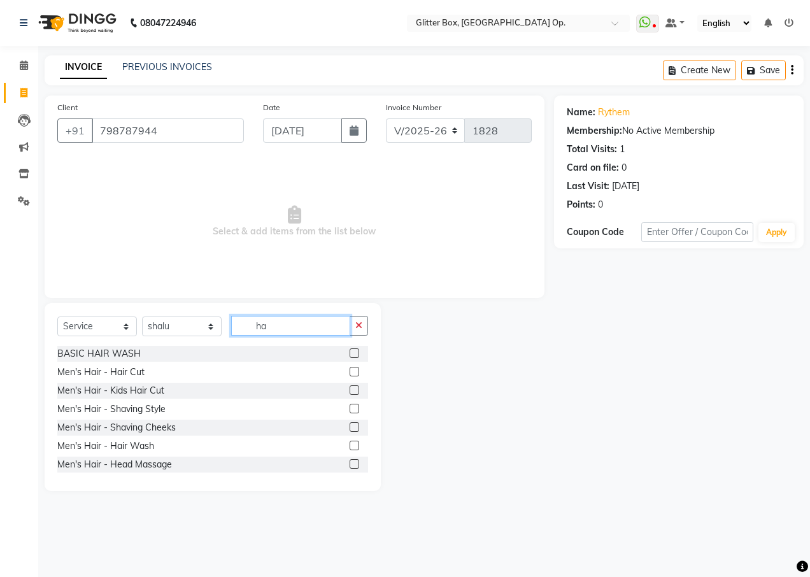
type input "h"
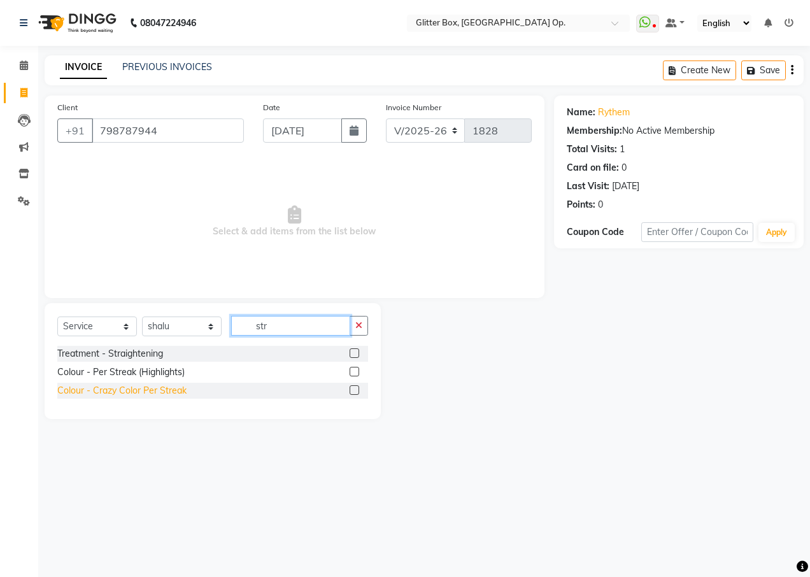
type input "str"
click at [90, 384] on div "Colour - Crazy Color Per Streak" at bounding box center [121, 390] width 129 height 13
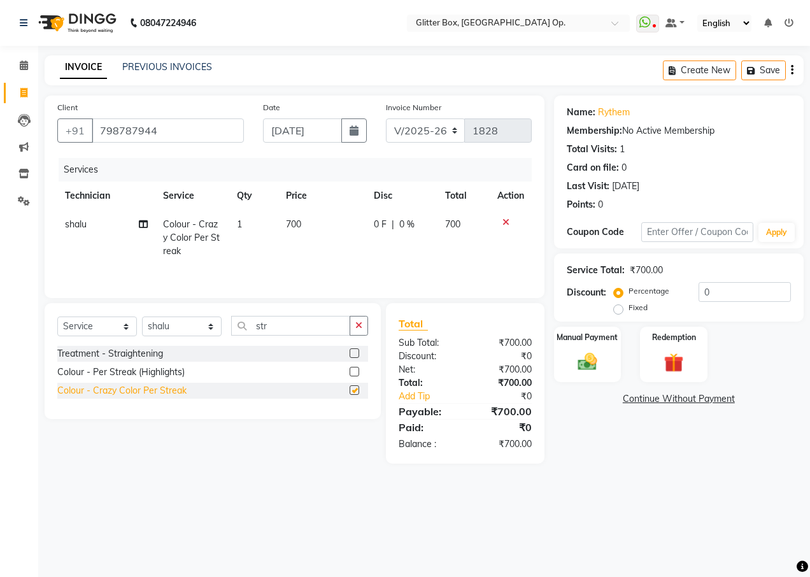
checkbox input "false"
click at [324, 220] on td "700" at bounding box center [321, 237] width 87 height 55
select select "49167"
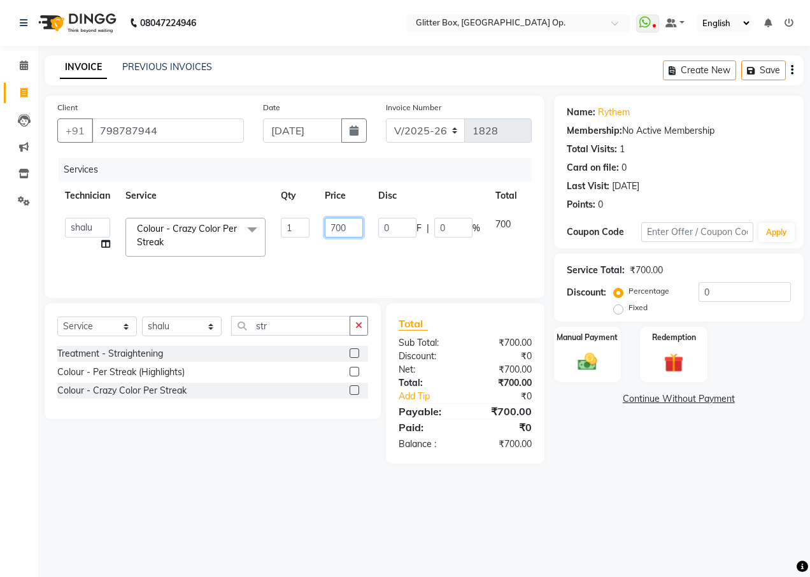
click at [351, 227] on input "700" at bounding box center [344, 228] width 38 height 20
type input "7"
type input "350"
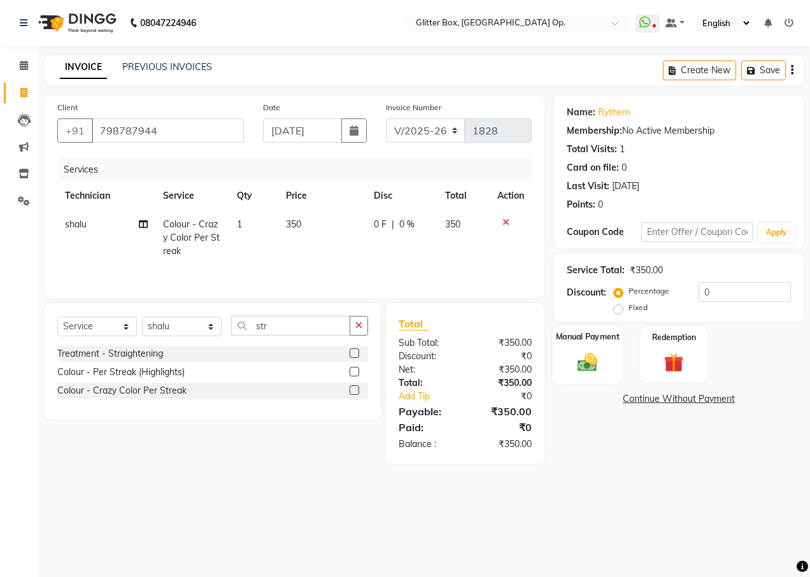
click at [584, 335] on label "Manual Payment" at bounding box center [588, 336] width 64 height 12
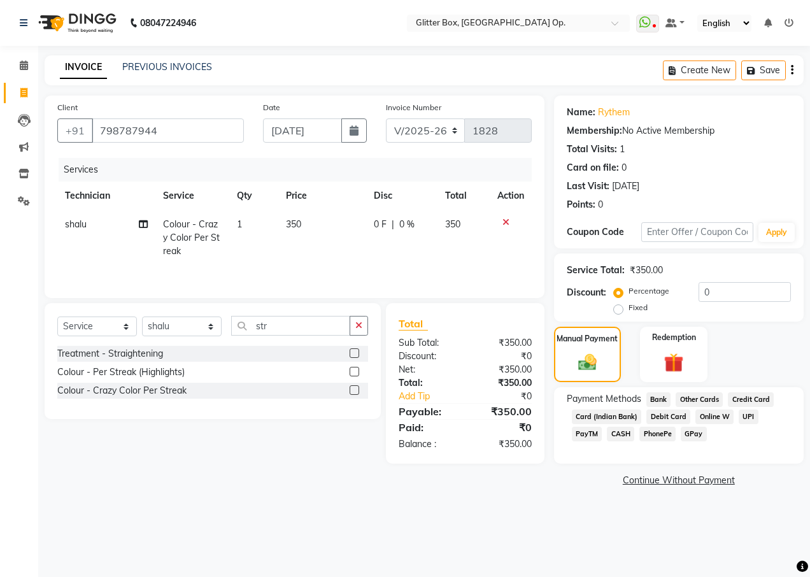
drag, startPoint x: 575, startPoint y: 432, endPoint x: 626, endPoint y: 438, distance: 51.2
click at [606, 433] on span "CASH" at bounding box center [619, 433] width 27 height 15
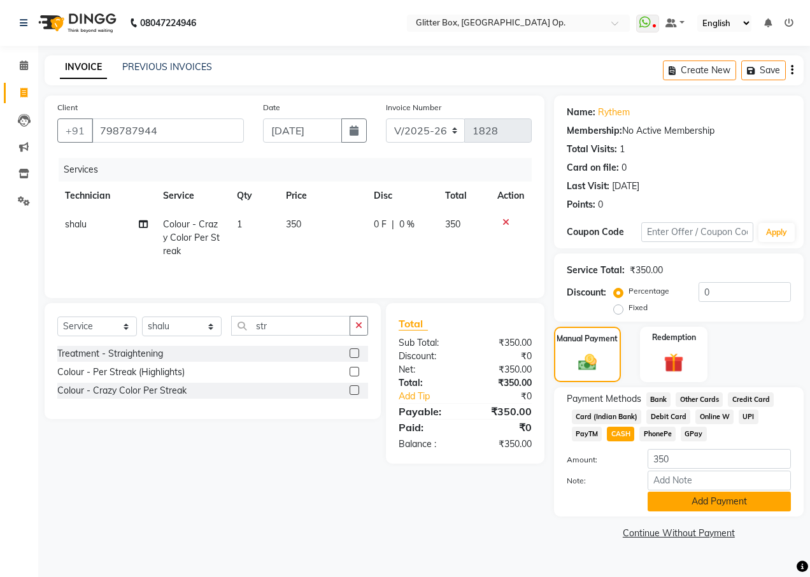
click at [696, 501] on button "Add Payment" at bounding box center [718, 501] width 143 height 20
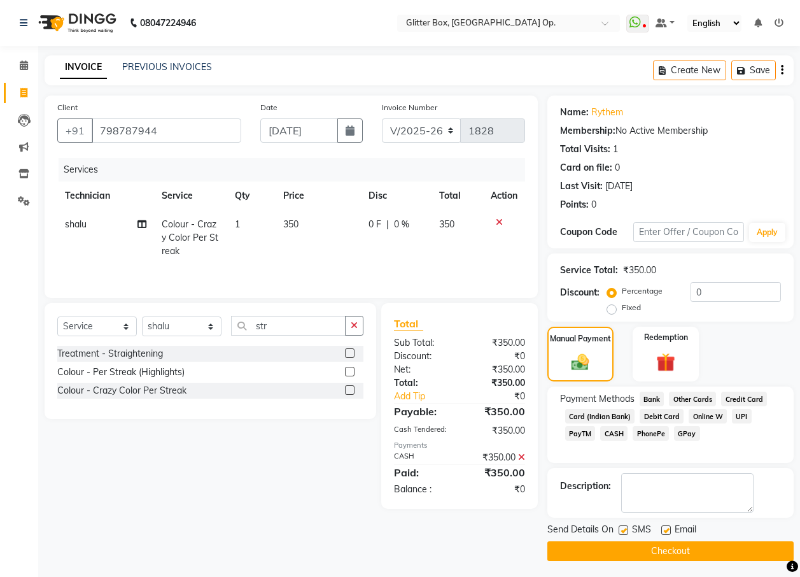
click at [668, 556] on button "Checkout" at bounding box center [670, 551] width 246 height 20
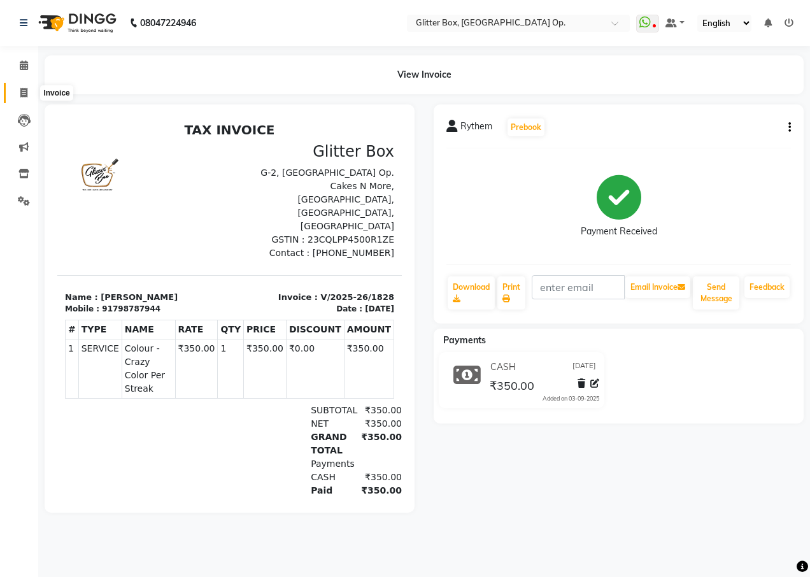
click at [24, 94] on icon at bounding box center [23, 93] width 7 height 10
select select "service"
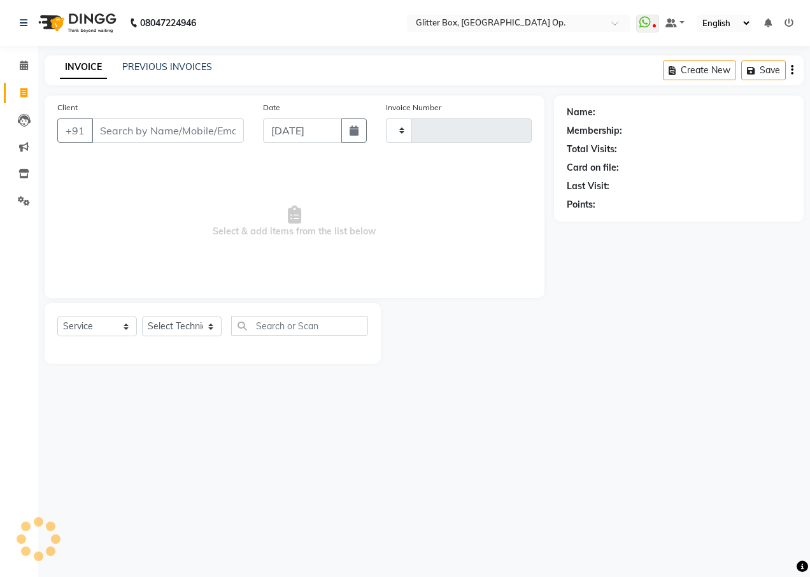
type input "1829"
select select "5563"
click at [126, 129] on input "Client" at bounding box center [168, 130] width 152 height 24
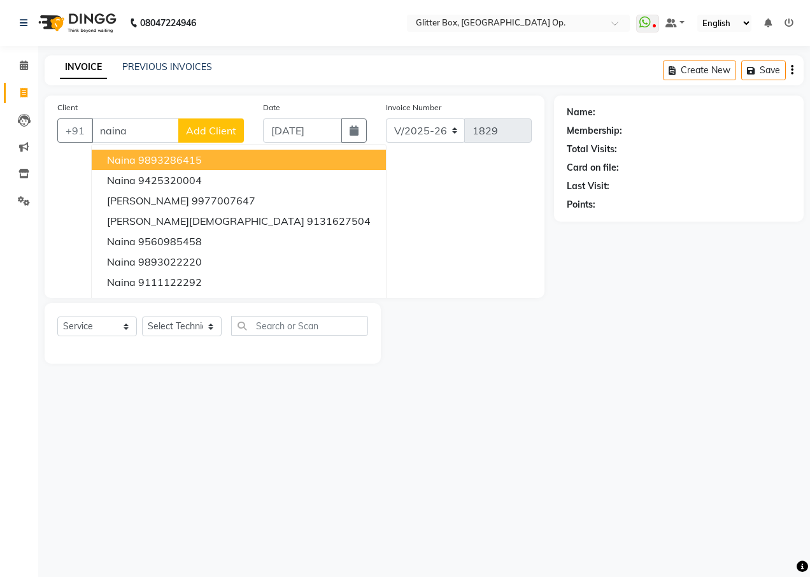
click at [155, 159] on ngb-highlight "9893286415" at bounding box center [170, 159] width 64 height 13
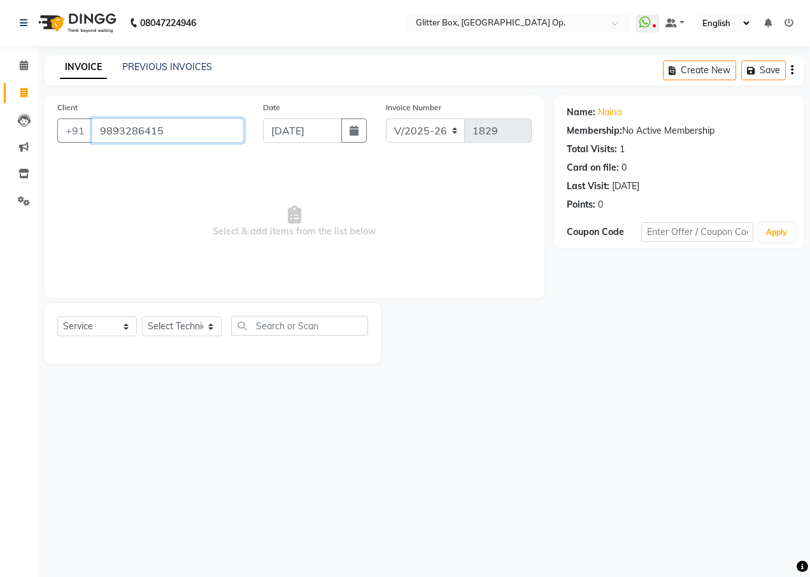
drag, startPoint x: 164, startPoint y: 126, endPoint x: 158, endPoint y: 129, distance: 6.6
click at [165, 127] on input "9893286415" at bounding box center [168, 130] width 152 height 24
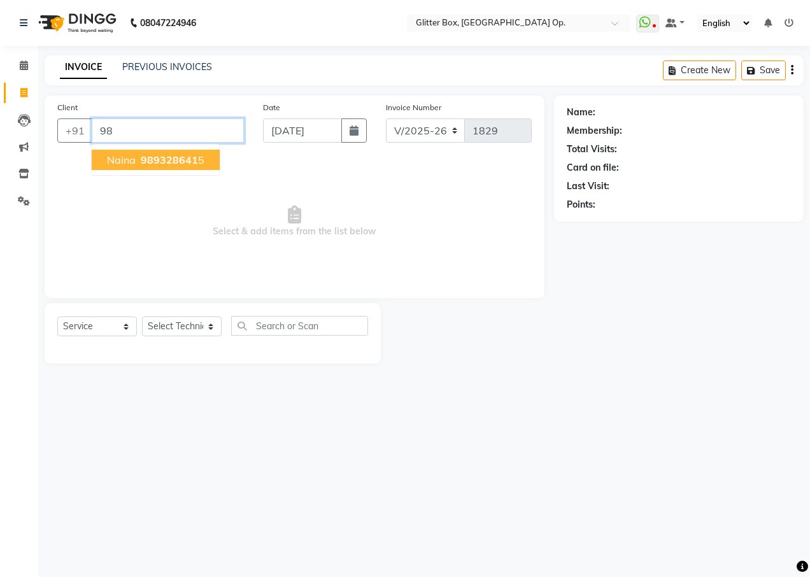
type input "9"
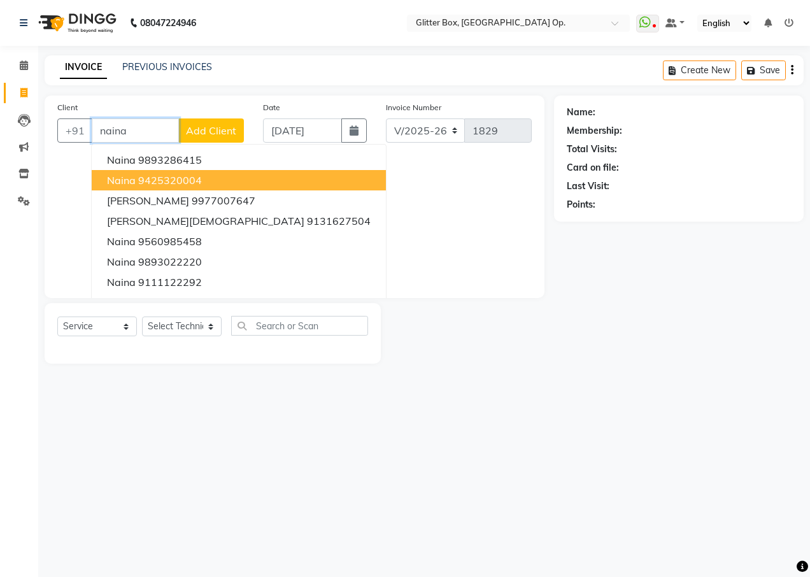
click at [165, 178] on ngb-highlight "9425320004" at bounding box center [170, 180] width 64 height 13
type input "9425320004"
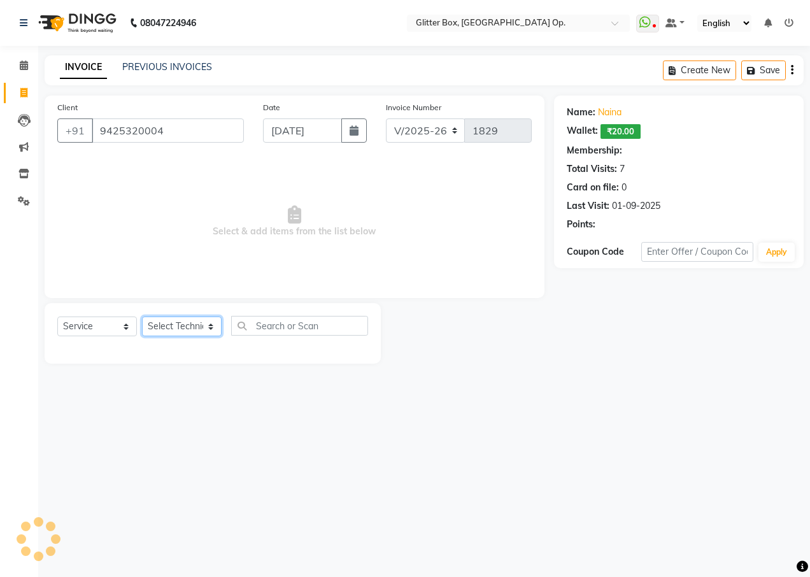
click at [174, 320] on select "Select Technician [PERSON_NAME] [PERSON_NAME] [PERSON_NAME] [PERSON_NAME] [PERS…" at bounding box center [182, 326] width 80 height 20
select select "71114"
click at [142, 316] on select "Select Technician [PERSON_NAME] [PERSON_NAME] [PERSON_NAME] [PERSON_NAME] [PERS…" at bounding box center [182, 326] width 80 height 20
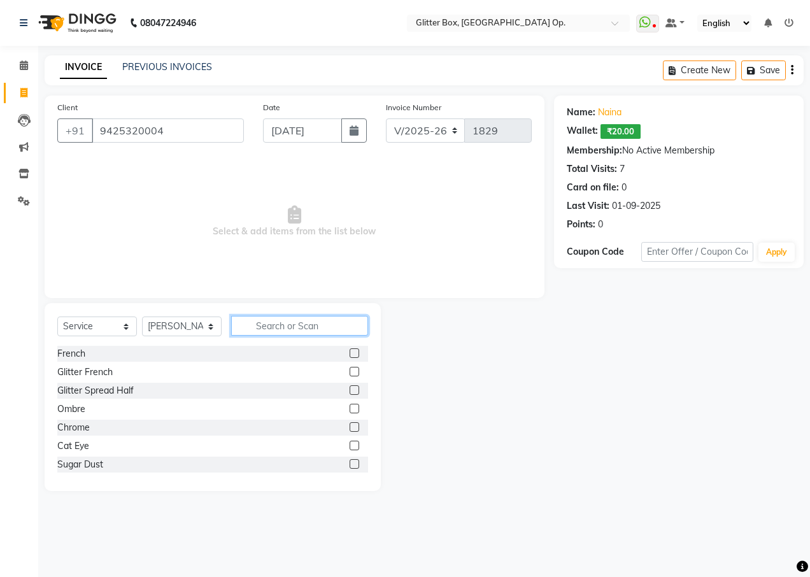
drag, startPoint x: 272, startPoint y: 325, endPoint x: 255, endPoint y: 323, distance: 17.9
click at [270, 322] on input "text" at bounding box center [299, 326] width 137 height 20
type input "eye"
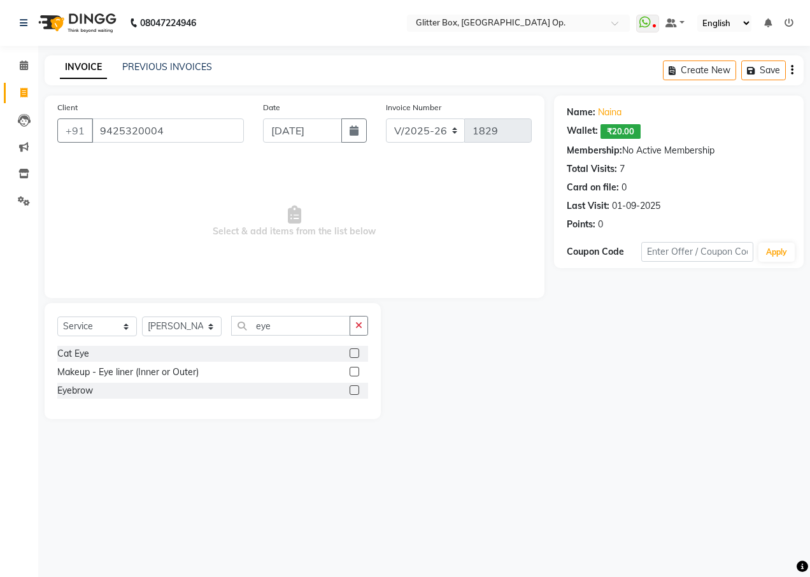
click at [73, 397] on div "Eyebrow" at bounding box center [212, 390] width 311 height 16
click at [73, 387] on div "Eyebrow" at bounding box center [75, 390] width 36 height 13
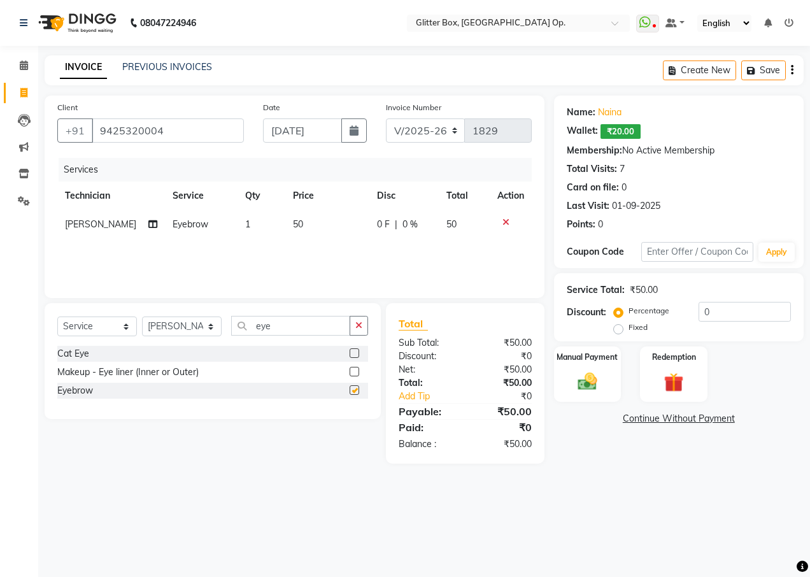
checkbox input "false"
click at [362, 329] on icon "button" at bounding box center [358, 325] width 7 height 9
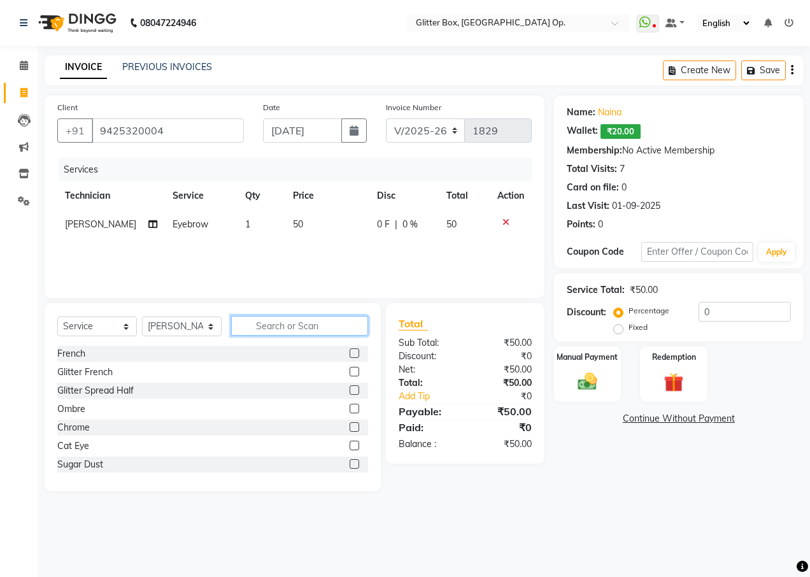
click at [343, 324] on input "text" at bounding box center [299, 326] width 137 height 20
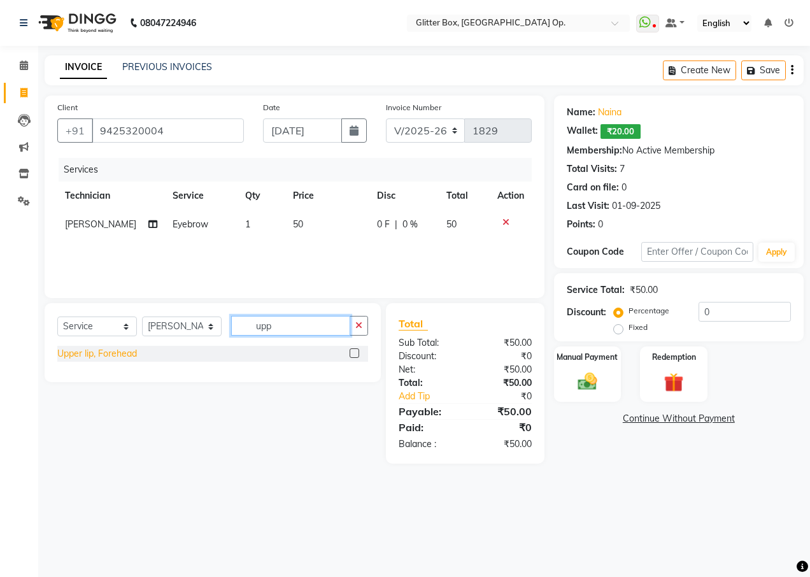
type input "upp"
click at [116, 347] on div "Upper lip, Forehead" at bounding box center [97, 353] width 80 height 13
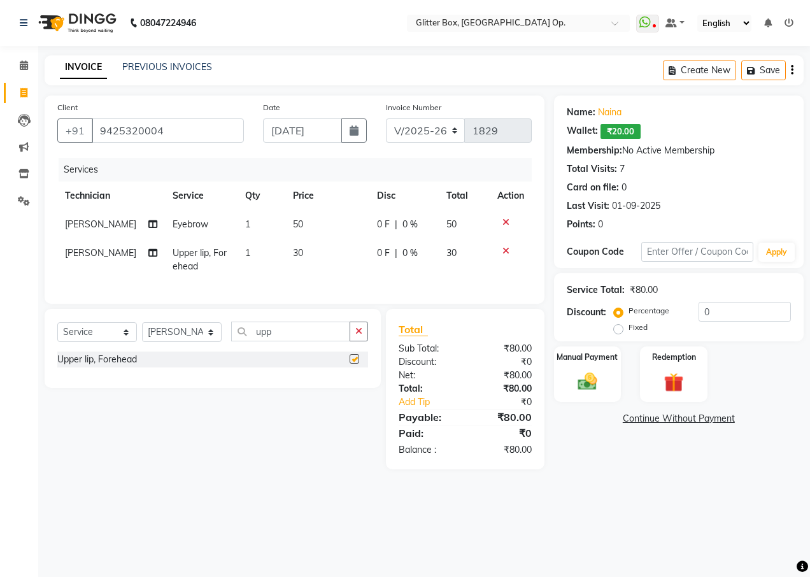
checkbox input "false"
click at [571, 369] on div "Manual Payment" at bounding box center [587, 374] width 70 height 58
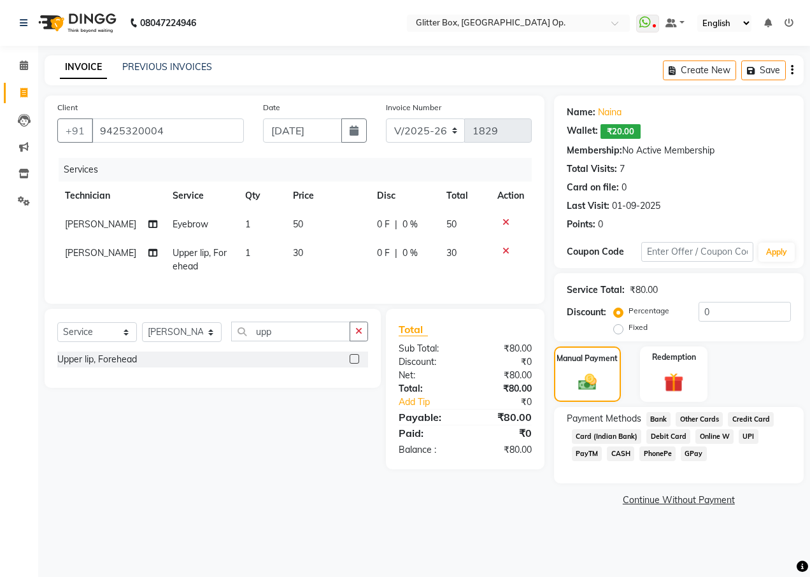
drag, startPoint x: 581, startPoint y: 452, endPoint x: 589, endPoint y: 463, distance: 13.2
click at [606, 453] on span "CASH" at bounding box center [619, 453] width 27 height 15
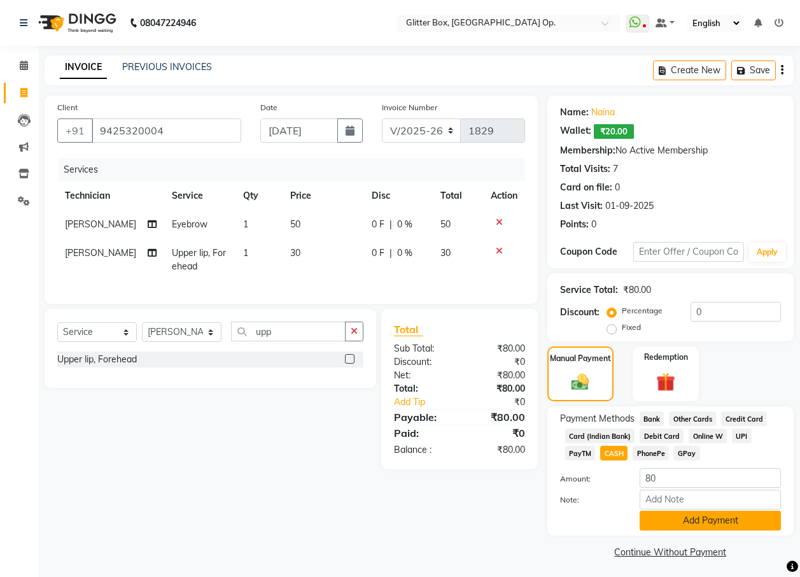
click at [649, 519] on button "Add Payment" at bounding box center [710, 520] width 141 height 20
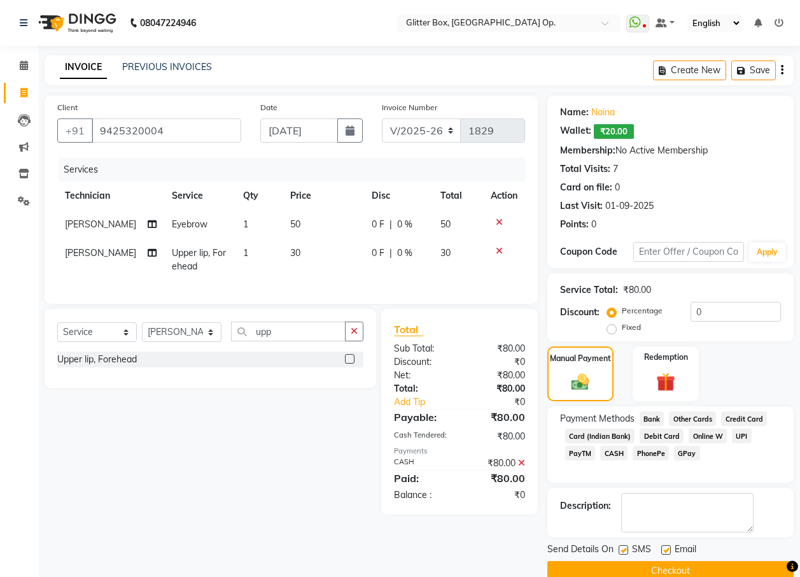
click at [626, 568] on button "Checkout" at bounding box center [670, 571] width 246 height 20
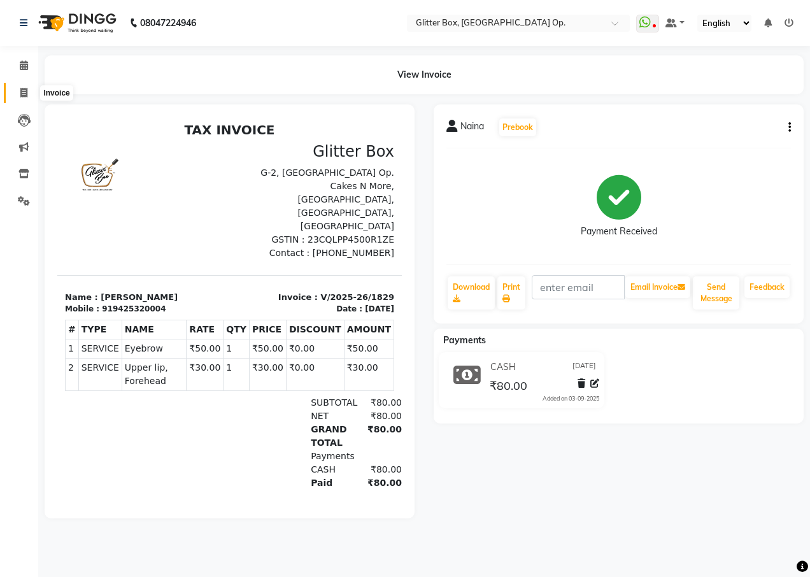
drag, startPoint x: 24, startPoint y: 87, endPoint x: 32, endPoint y: 90, distance: 8.5
click at [24, 86] on span at bounding box center [24, 93] width 22 height 15
select select "5563"
select select "service"
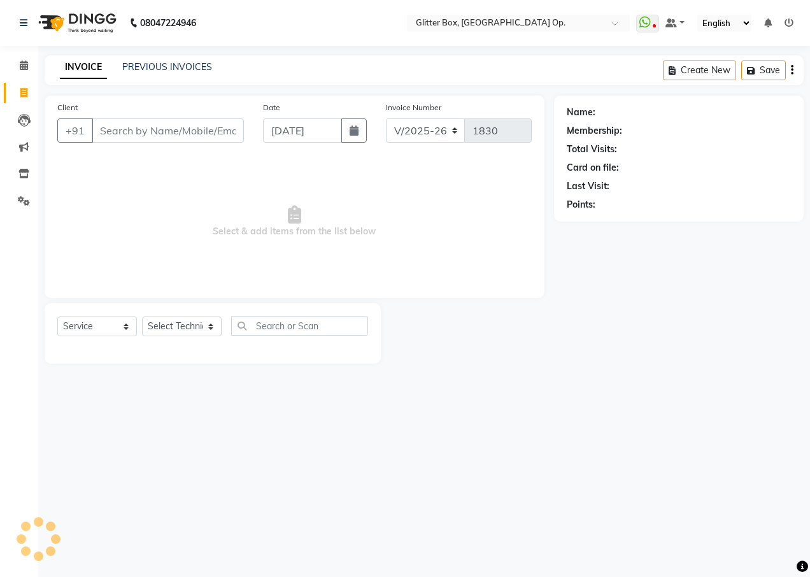
click at [126, 122] on input "Client" at bounding box center [168, 130] width 152 height 24
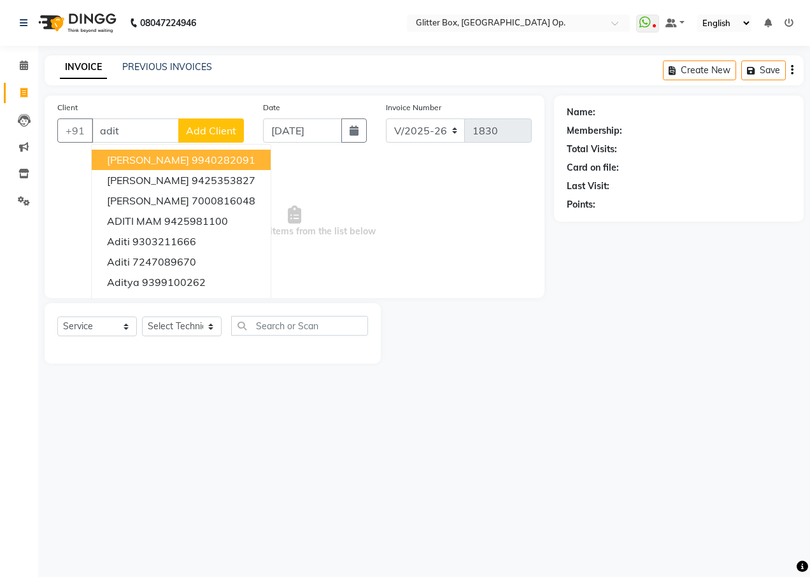
click at [127, 132] on input "adit" at bounding box center [135, 130] width 87 height 24
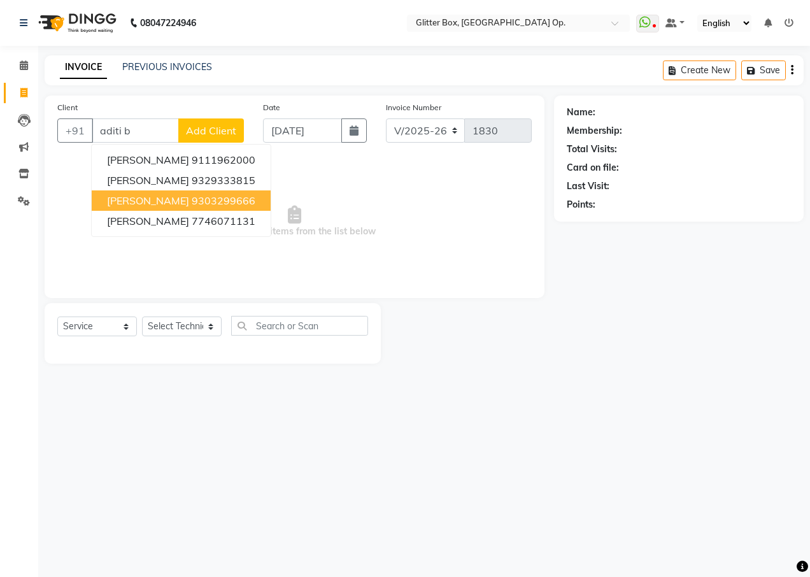
drag, startPoint x: 190, startPoint y: 201, endPoint x: 200, endPoint y: 228, distance: 29.2
click at [192, 203] on ngb-highlight "9303299666" at bounding box center [224, 200] width 64 height 13
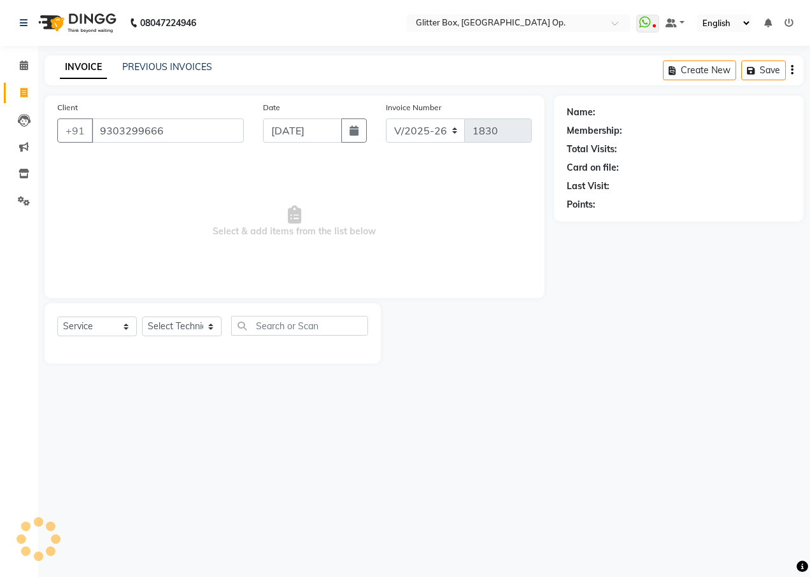
type input "9303299666"
click at [190, 319] on select "Select Technician [PERSON_NAME] [PERSON_NAME] [PERSON_NAME] [PERSON_NAME] [PERS…" at bounding box center [182, 326] width 80 height 20
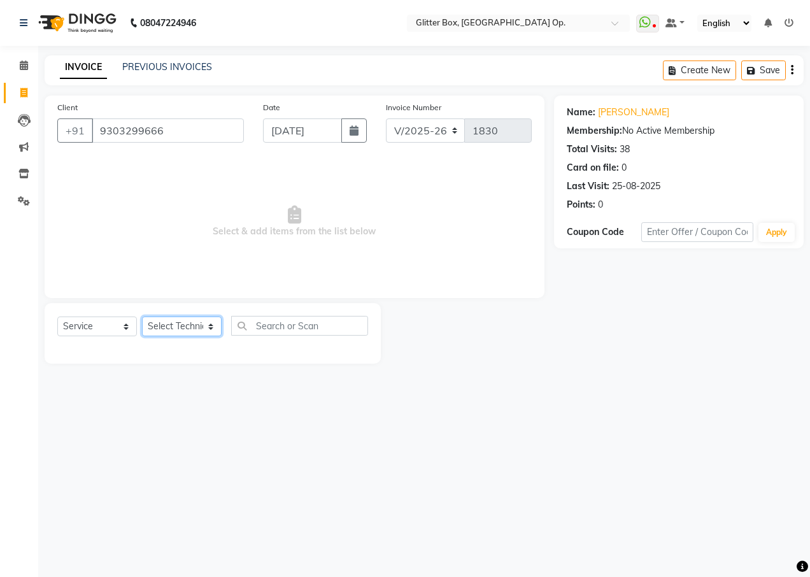
select select "71114"
click at [142, 316] on select "Select Technician [PERSON_NAME] [PERSON_NAME] [PERSON_NAME] [PERSON_NAME] [PERS…" at bounding box center [182, 326] width 80 height 20
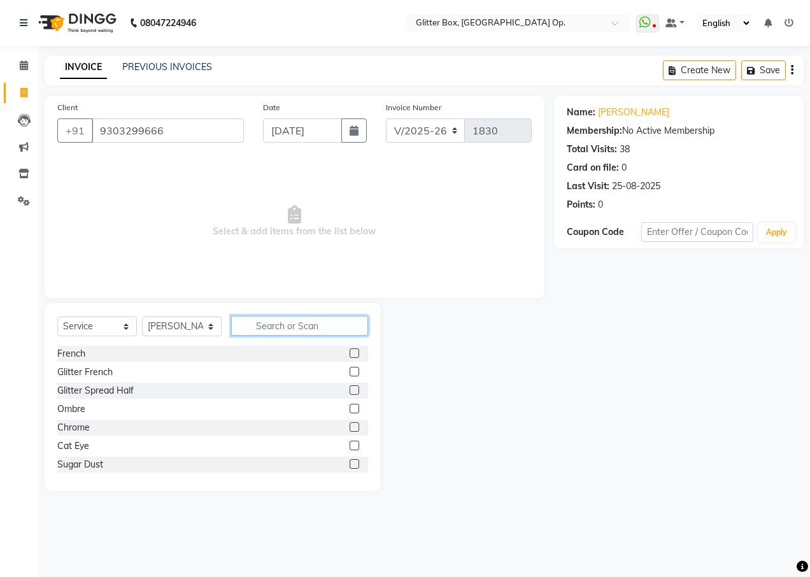
click at [262, 323] on input "text" at bounding box center [299, 326] width 137 height 20
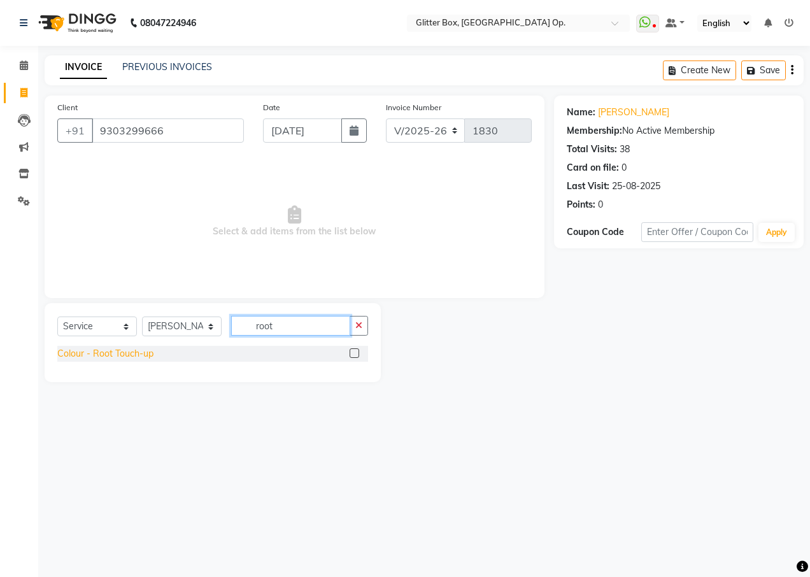
type input "root"
click at [115, 356] on div "Colour - Root Touch-up" at bounding box center [105, 353] width 96 height 13
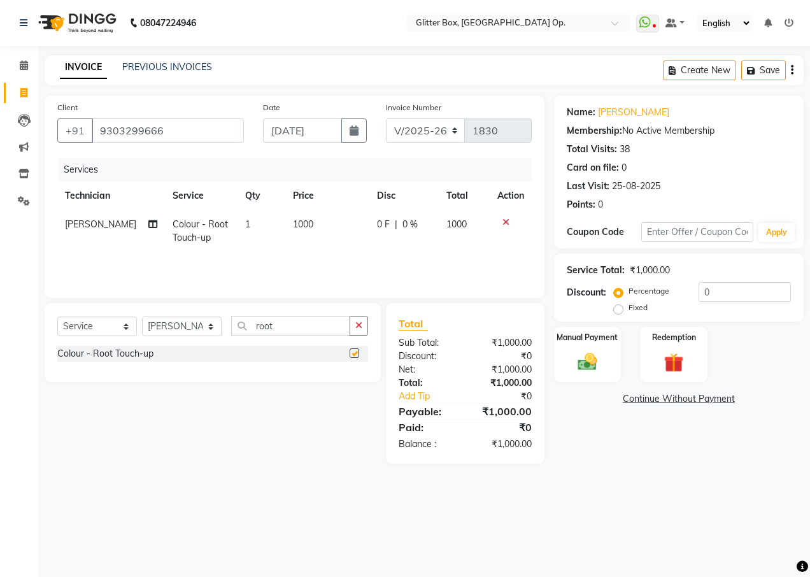
checkbox input "false"
click at [295, 217] on td "1000" at bounding box center [327, 231] width 84 height 42
select select "71114"
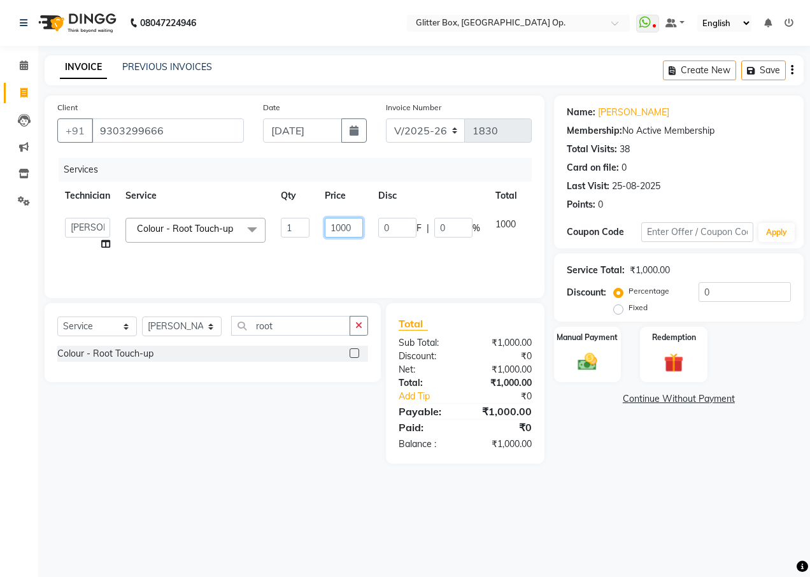
click at [340, 230] on input "1000" at bounding box center [344, 228] width 38 height 20
type input "500"
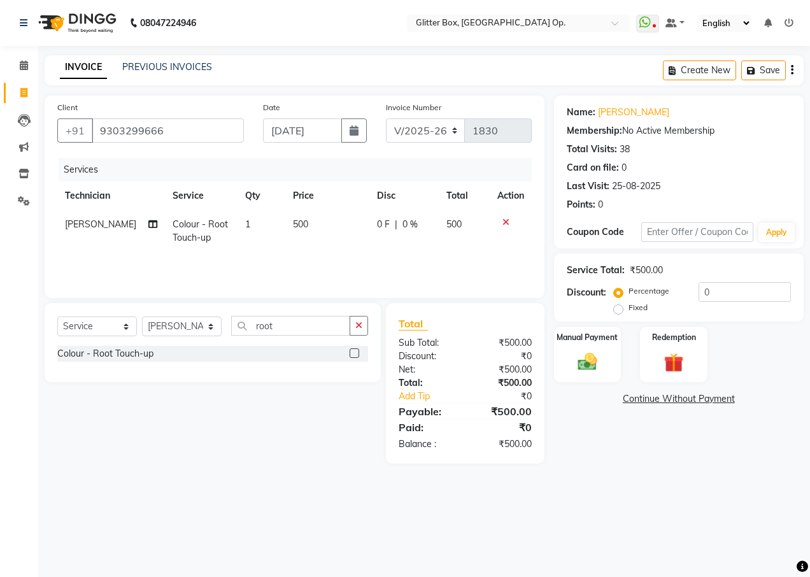
click at [221, 264] on div "Services Technician Service Qty Price Disc Total Action [PERSON_NAME] Colour - …" at bounding box center [294, 221] width 474 height 127
click at [356, 320] on button "button" at bounding box center [358, 326] width 18 height 20
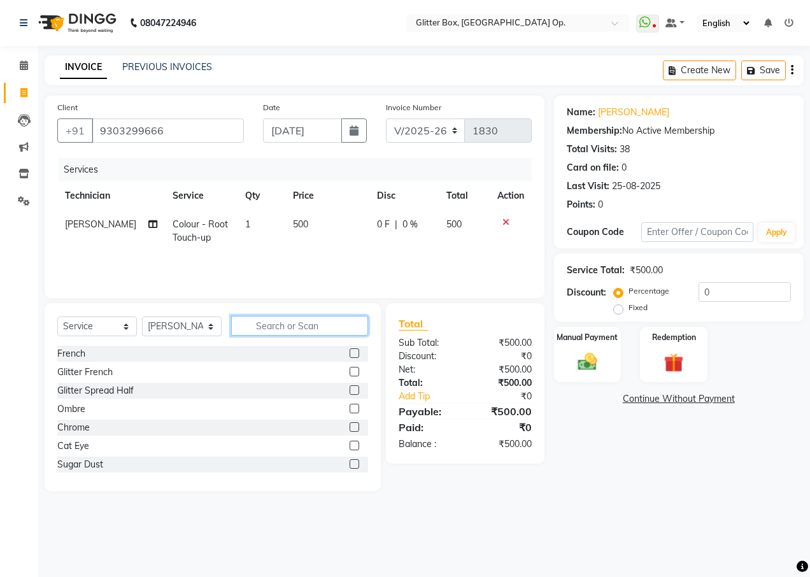
click at [339, 321] on input "text" at bounding box center [299, 326] width 137 height 20
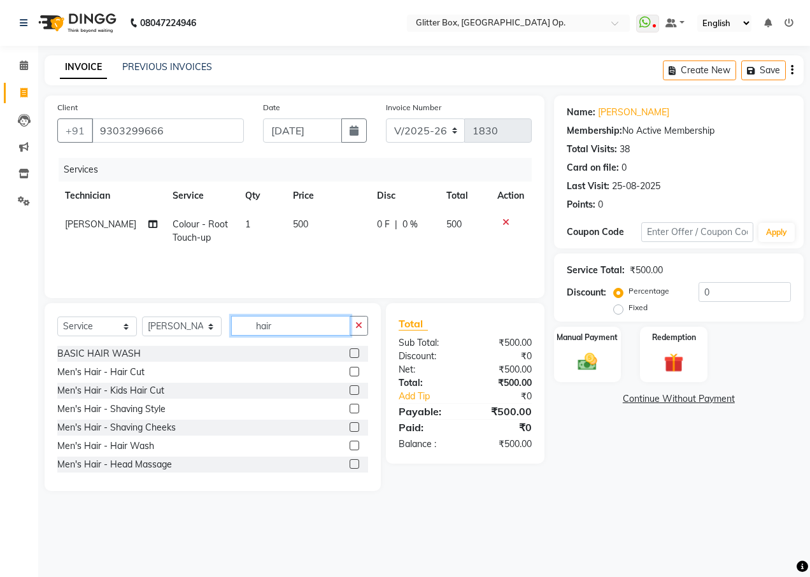
type input "hair"
click at [355, 470] on div at bounding box center [358, 464] width 18 height 16
click at [357, 466] on div at bounding box center [358, 464] width 18 height 16
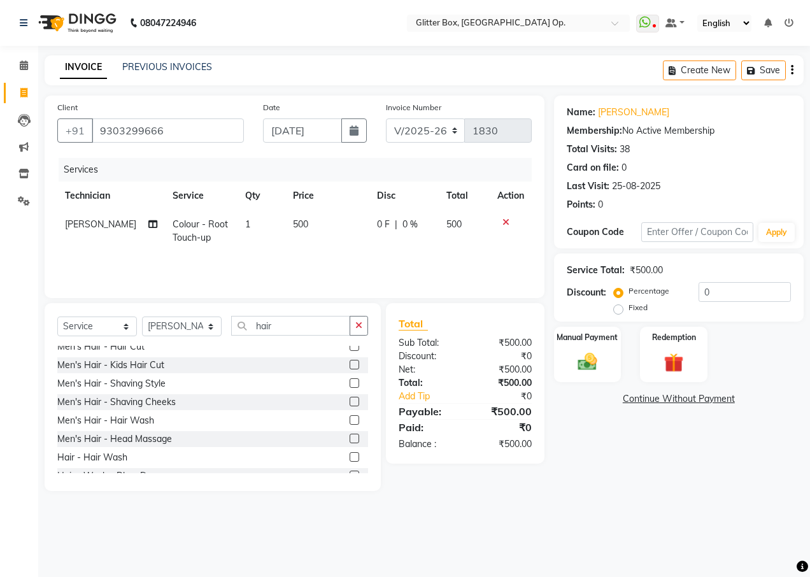
scroll to position [51, 0]
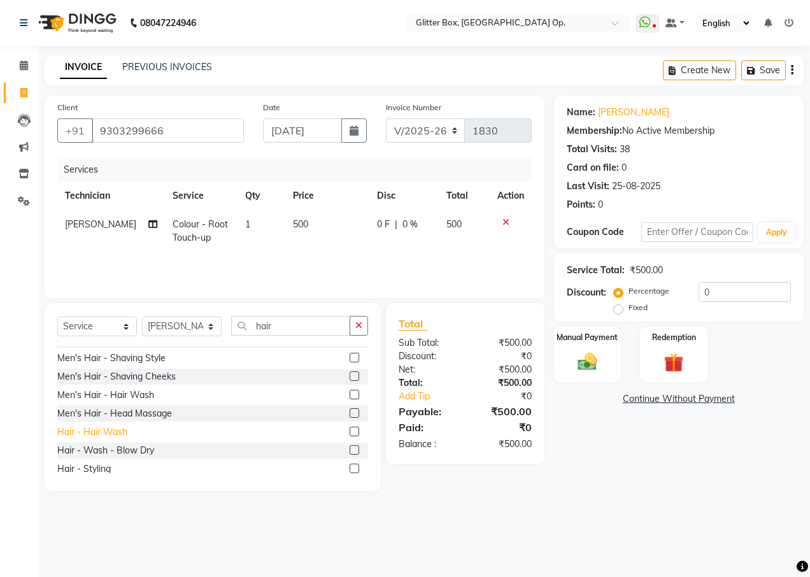
click at [117, 434] on div "Hair - Hair Wash" at bounding box center [92, 431] width 70 height 13
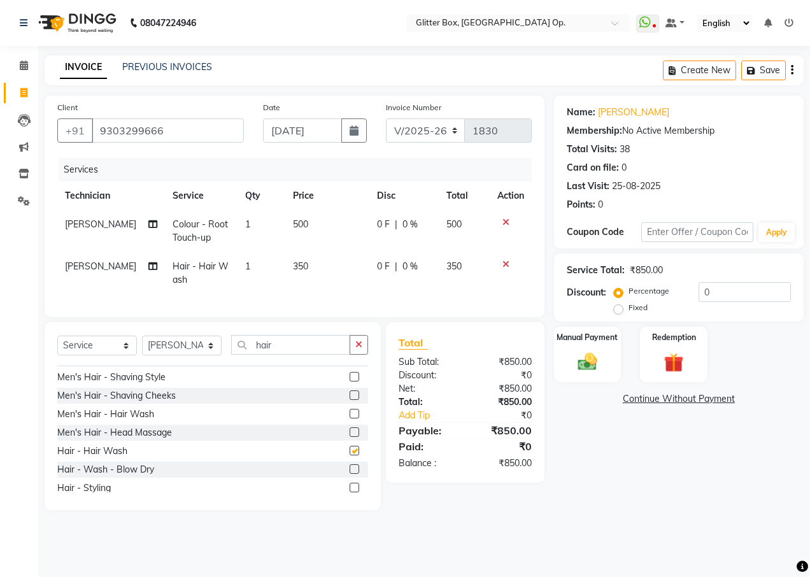
checkbox input "false"
click at [309, 273] on td "350" at bounding box center [327, 273] width 84 height 42
select select "71114"
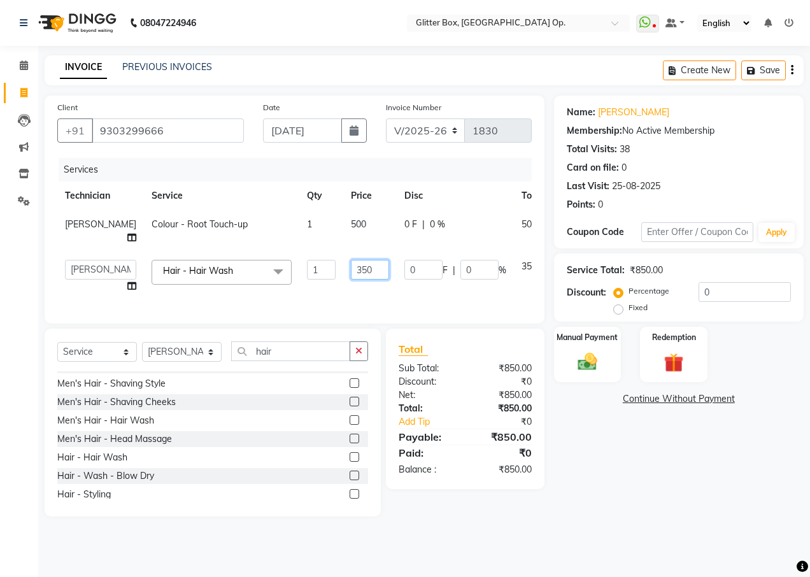
click at [356, 267] on input "350" at bounding box center [370, 270] width 38 height 20
type input "3"
type input "400"
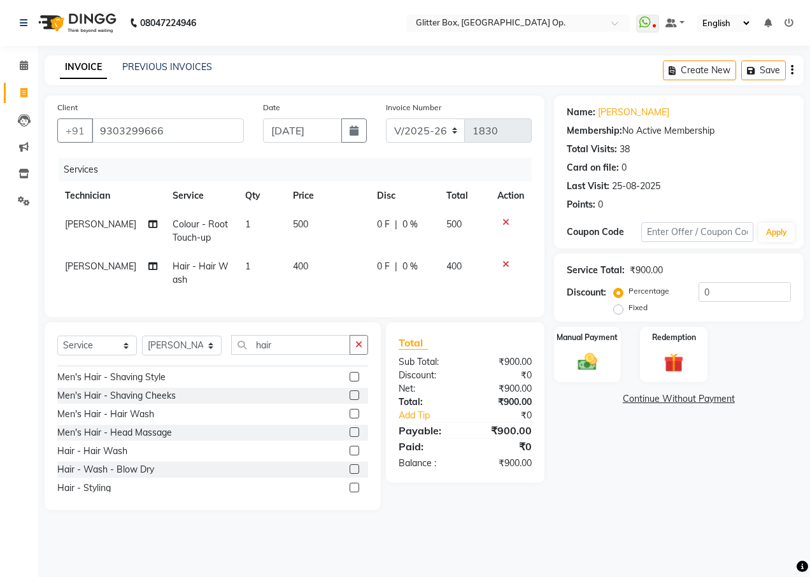
drag, startPoint x: 365, startPoint y: 361, endPoint x: 353, endPoint y: 360, distance: 12.2
click at [365, 354] on button "button" at bounding box center [358, 345] width 18 height 20
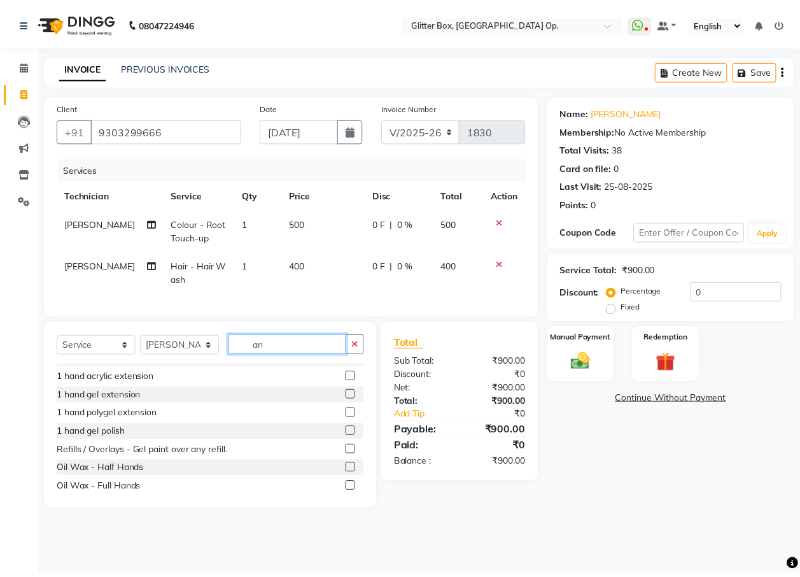
scroll to position [0, 0]
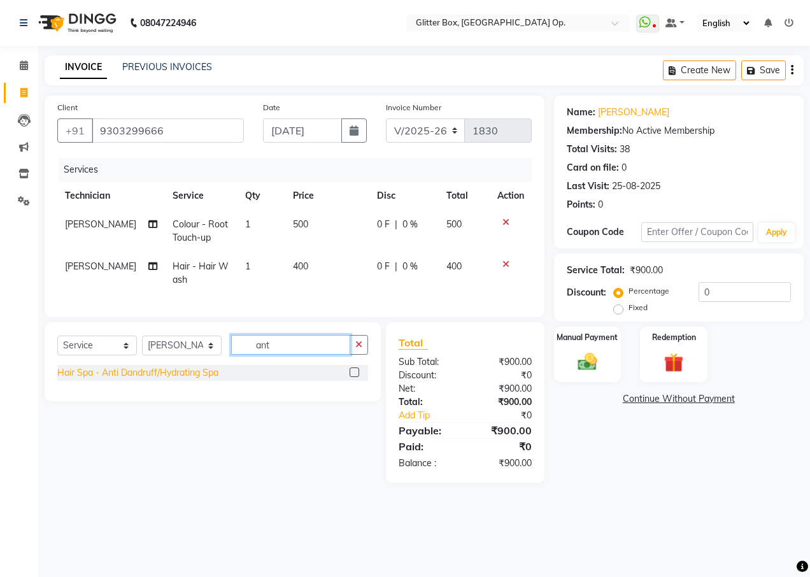
type input "ant"
click at [160, 379] on div "Hair Spa - Anti Dandruff/Hydrating Spa" at bounding box center [137, 372] width 161 height 13
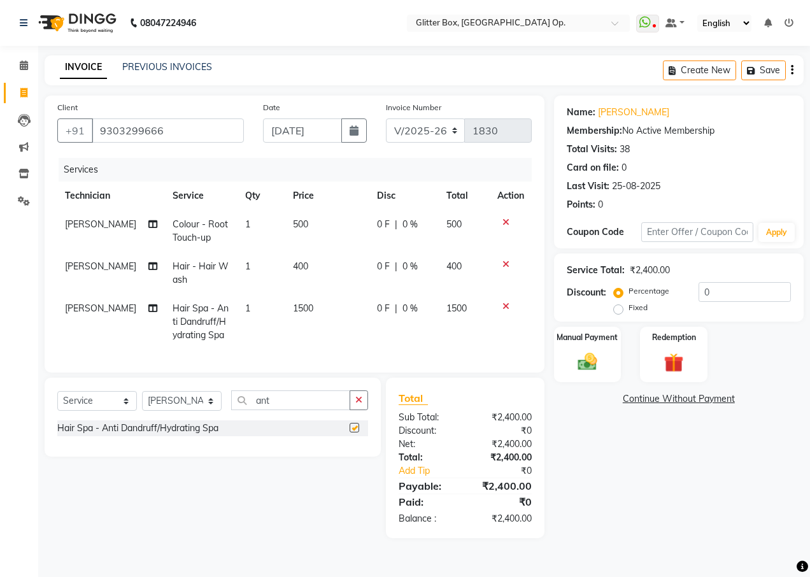
checkbox input "false"
drag, startPoint x: 291, startPoint y: 309, endPoint x: 310, endPoint y: 311, distance: 19.1
click at [293, 311] on span "1500" at bounding box center [303, 307] width 20 height 11
select select "71114"
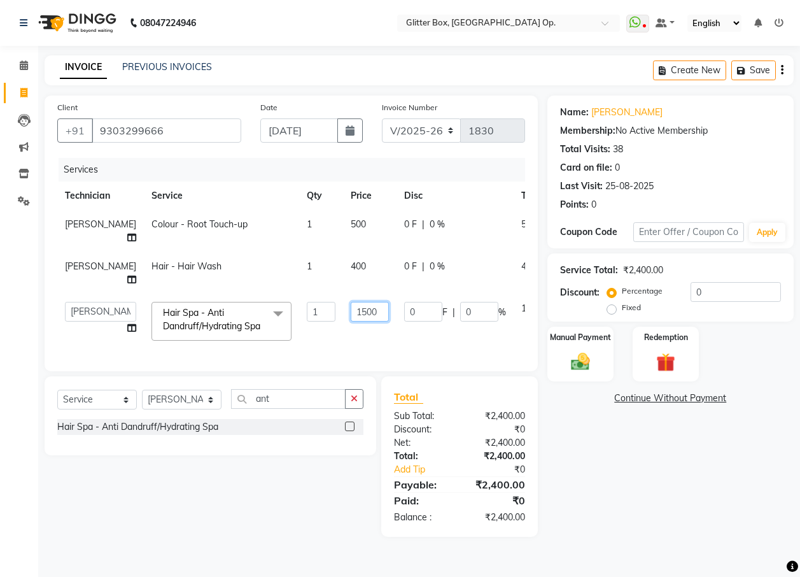
click at [351, 315] on input "1500" at bounding box center [370, 312] width 38 height 20
type input "1000"
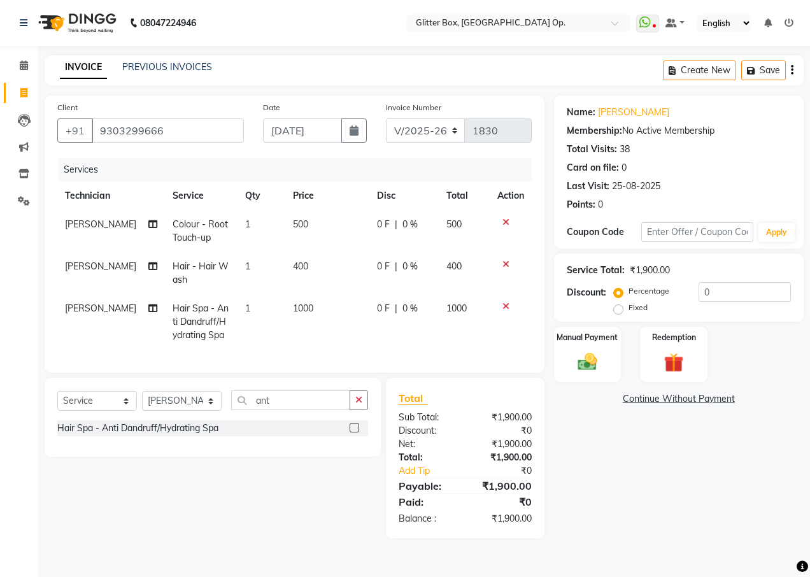
click at [465, 332] on tr "[PERSON_NAME] Hair Spa - Anti Dandruff/Hydrating Spa 1 1000 0 F | 0 % 1000" at bounding box center [294, 321] width 474 height 55
click at [617, 360] on div "Manual Payment" at bounding box center [587, 354] width 70 height 58
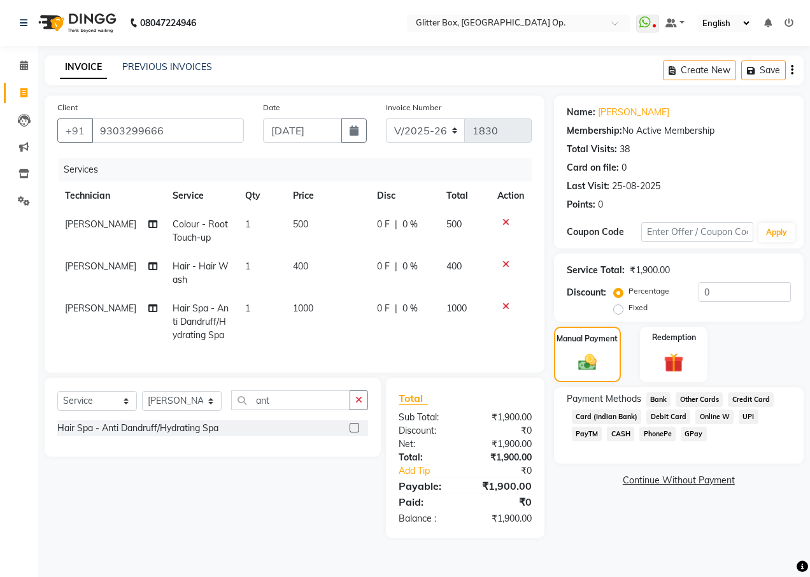
click at [745, 413] on span "UPI" at bounding box center [748, 416] width 20 height 15
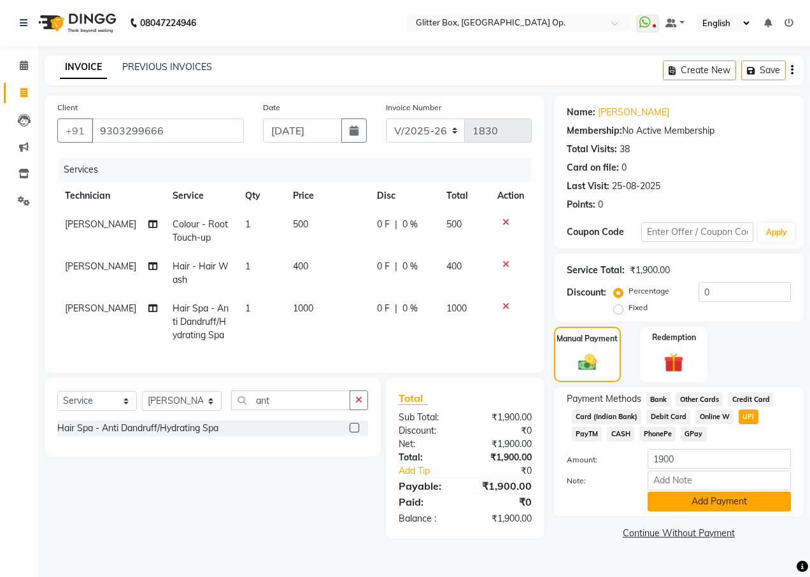
click at [695, 502] on button "Add Payment" at bounding box center [718, 501] width 143 height 20
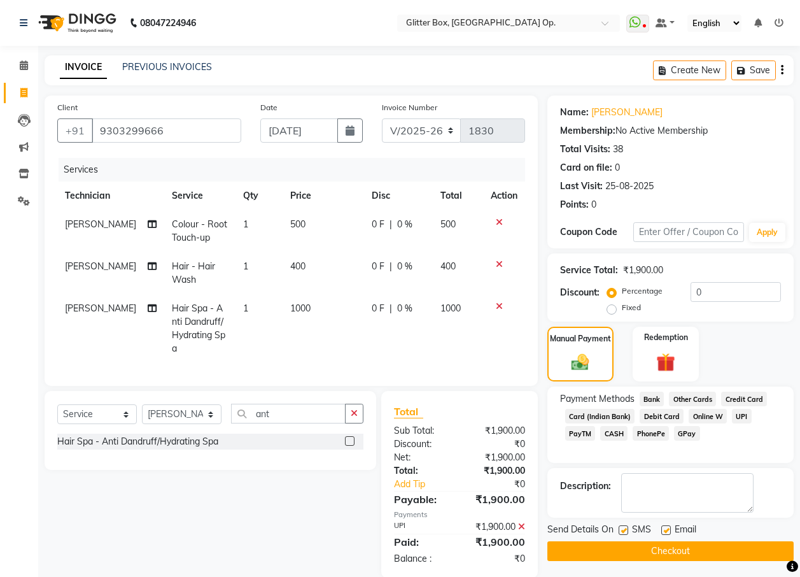
click at [693, 544] on button "Checkout" at bounding box center [670, 551] width 246 height 20
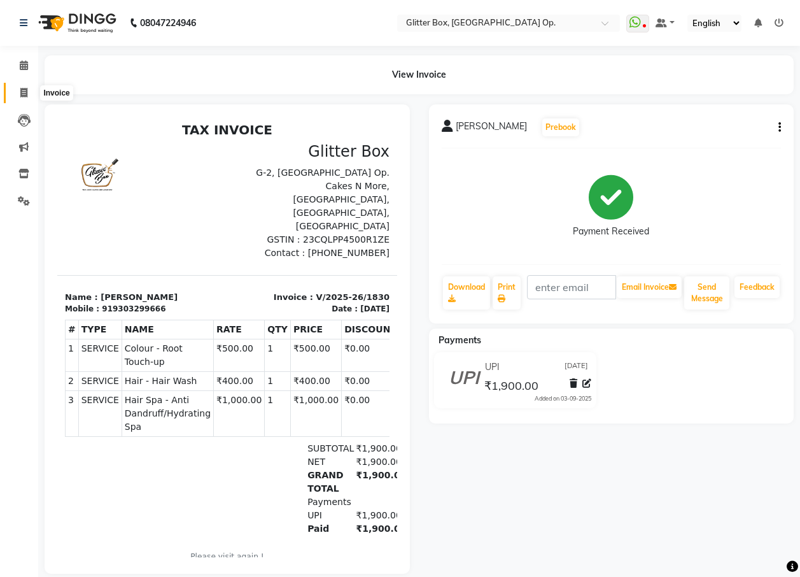
click at [28, 88] on span at bounding box center [24, 93] width 22 height 15
select select "service"
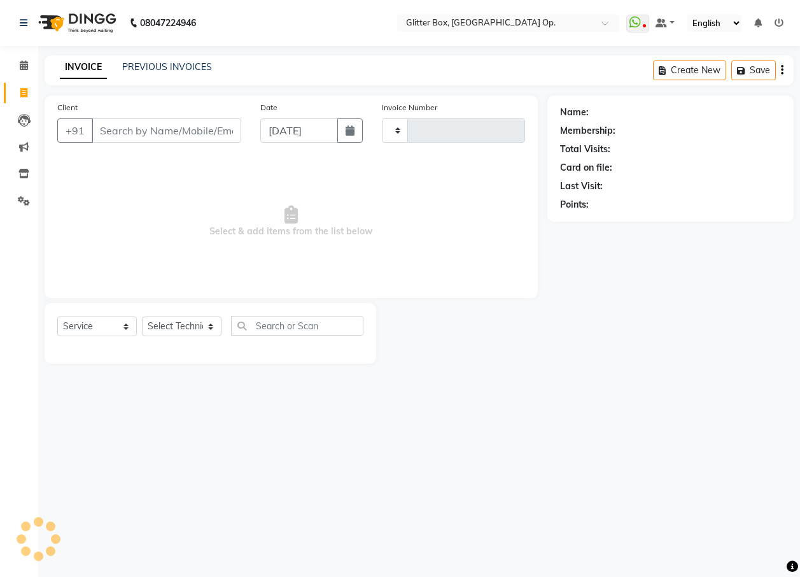
type input "1831"
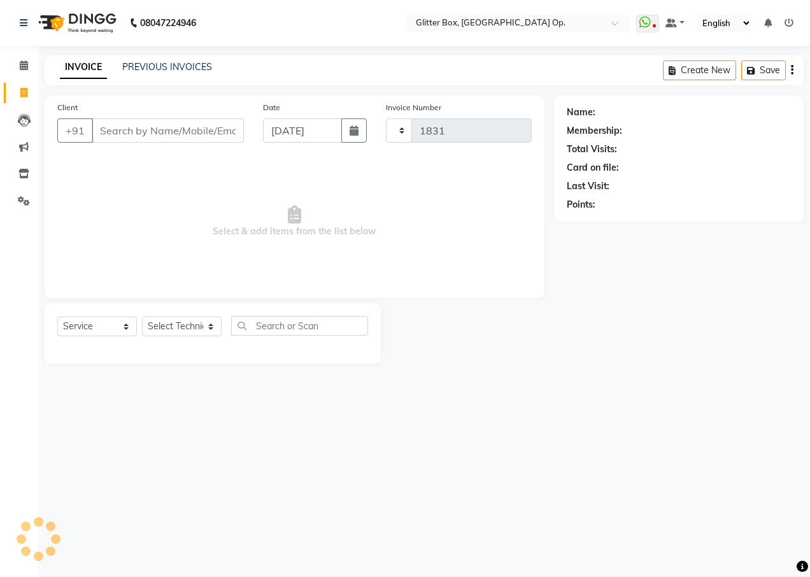
select select "5563"
type input "9977700747"
click at [207, 134] on span "Add Client" at bounding box center [211, 130] width 50 height 13
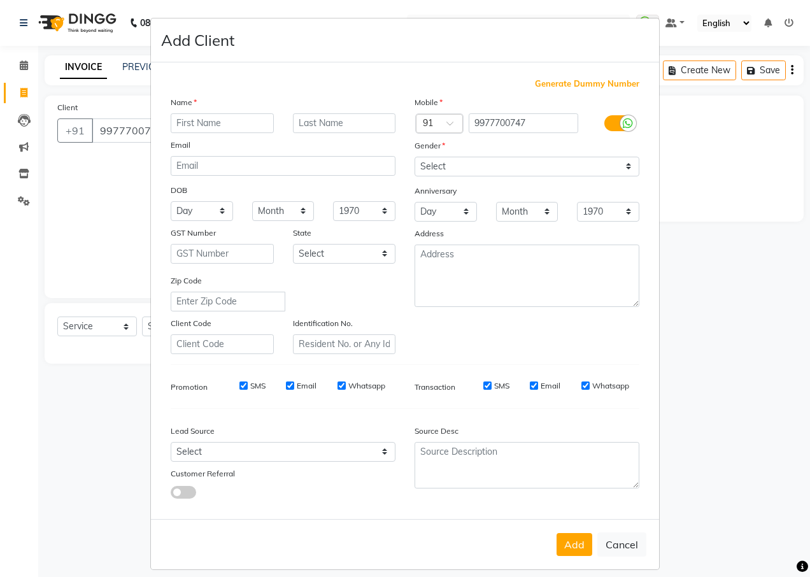
click at [196, 122] on input "text" at bounding box center [222, 123] width 103 height 20
type input "e"
type input "usha"
click at [505, 172] on select "Select [DEMOGRAPHIC_DATA] [DEMOGRAPHIC_DATA] Other Prefer Not To Say" at bounding box center [526, 167] width 225 height 20
select select "[DEMOGRAPHIC_DATA]"
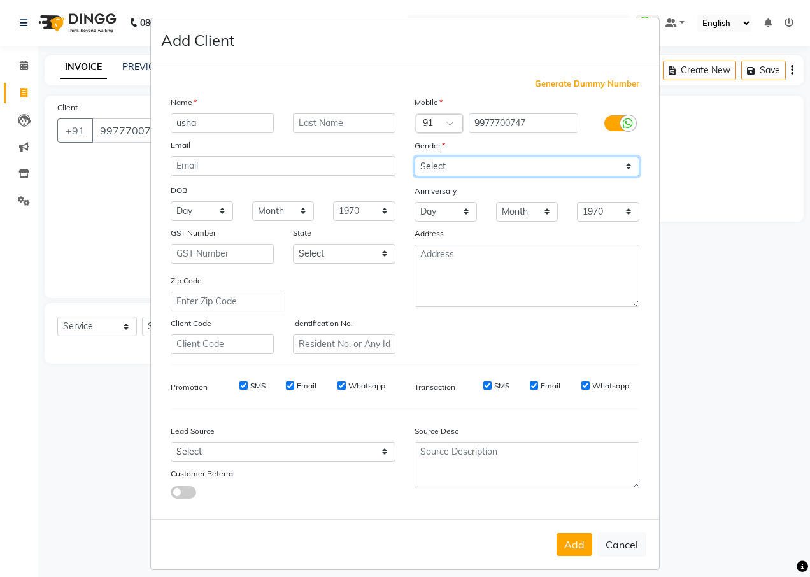
click at [414, 157] on select "Select [DEMOGRAPHIC_DATA] [DEMOGRAPHIC_DATA] Other Prefer Not To Say" at bounding box center [526, 167] width 225 height 20
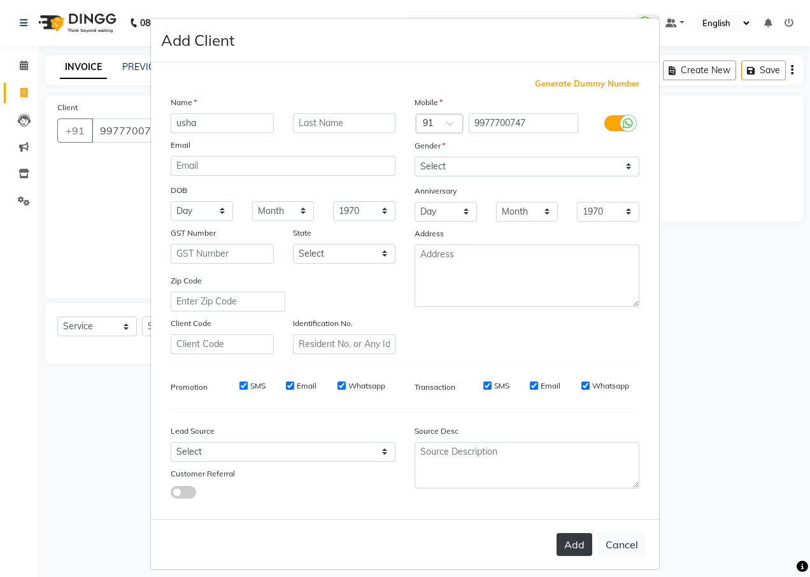
click at [566, 534] on button "Add" at bounding box center [574, 544] width 36 height 23
select select
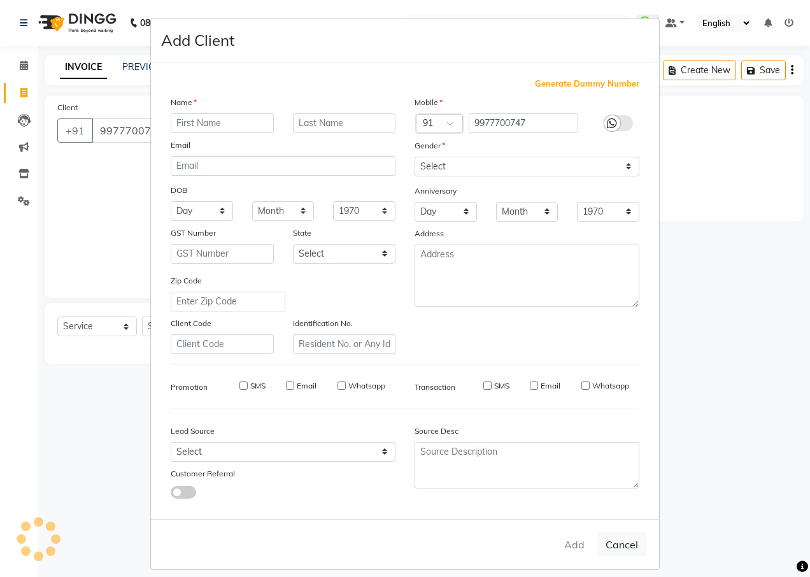
select select
checkbox input "false"
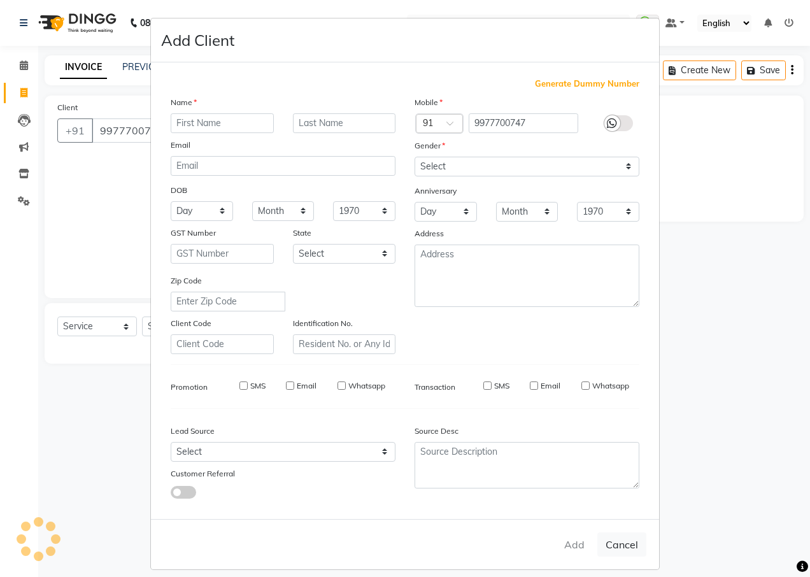
checkbox input "false"
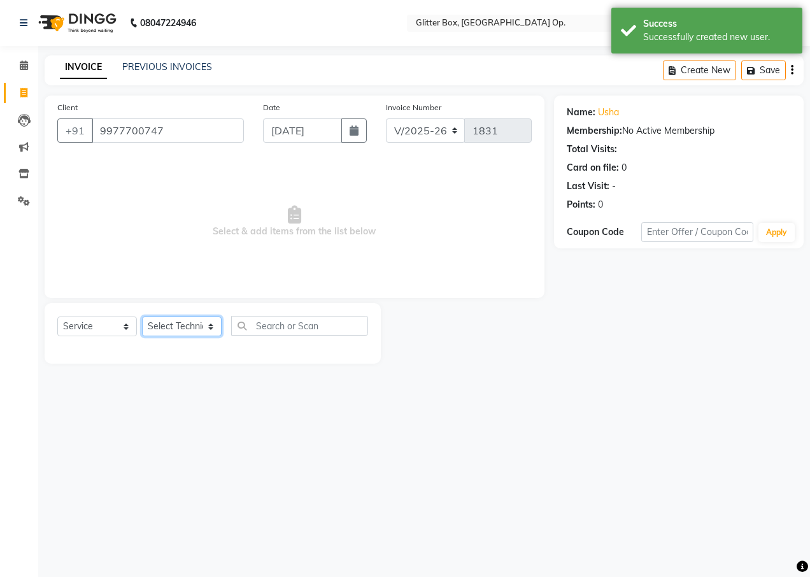
click at [160, 323] on select "Select Technician [PERSON_NAME] [PERSON_NAME] [PERSON_NAME] [PERSON_NAME] [PERS…" at bounding box center [182, 326] width 80 height 20
click at [142, 316] on select "Select Technician [PERSON_NAME] [PERSON_NAME] [PERSON_NAME] [PERSON_NAME] [PERS…" at bounding box center [182, 326] width 80 height 20
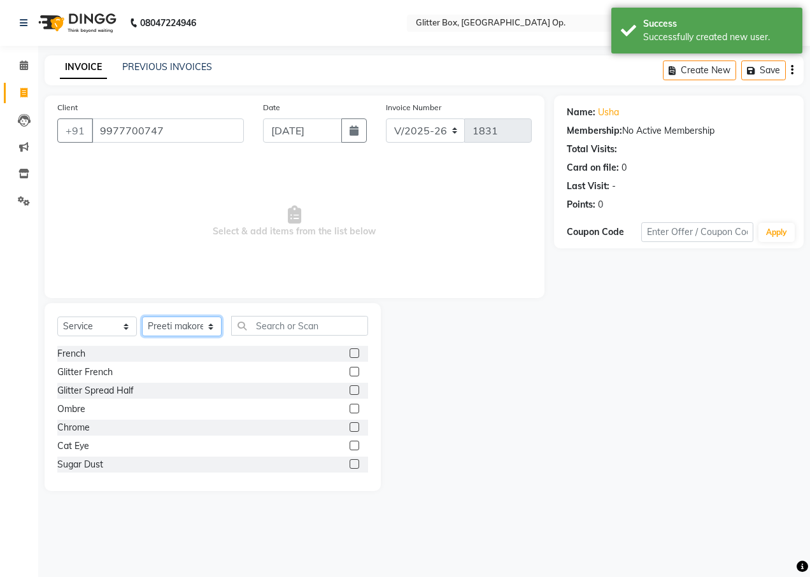
click at [171, 323] on select "Select Technician [PERSON_NAME] [PERSON_NAME] [PERSON_NAME] [PERSON_NAME] [PERS…" at bounding box center [182, 326] width 80 height 20
select select "71114"
click at [142, 316] on select "Select Technician [PERSON_NAME] [PERSON_NAME] [PERSON_NAME] [PERSON_NAME] [PERS…" at bounding box center [182, 326] width 80 height 20
click at [311, 325] on input "text" at bounding box center [299, 326] width 137 height 20
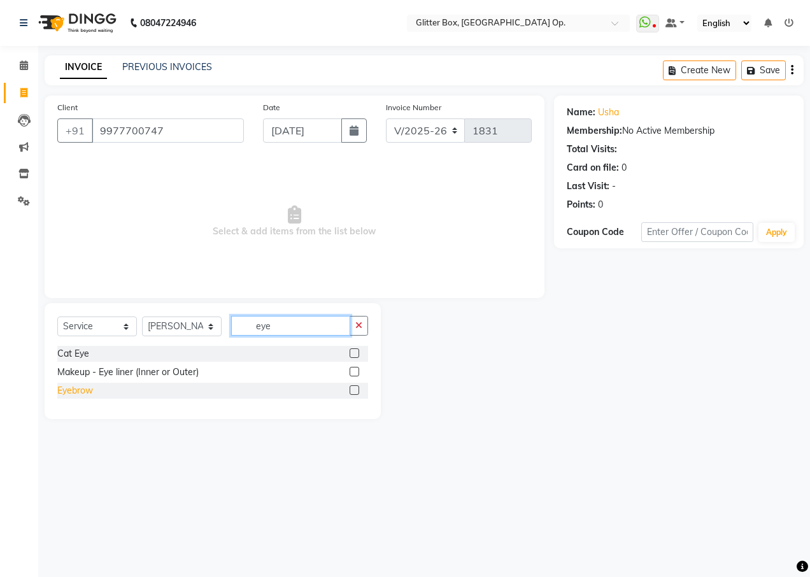
type input "eye"
click at [61, 388] on div "Eyebrow" at bounding box center [75, 390] width 36 height 13
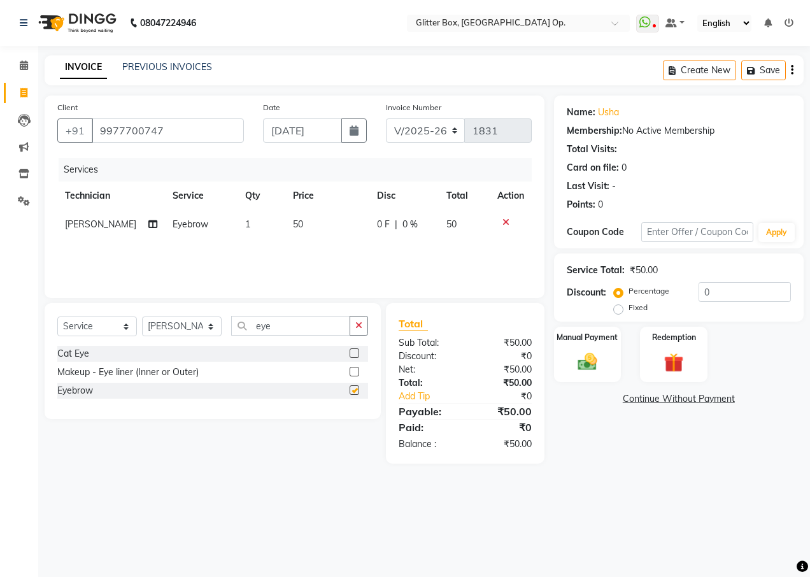
checkbox input "false"
click at [356, 328] on icon "button" at bounding box center [358, 325] width 7 height 9
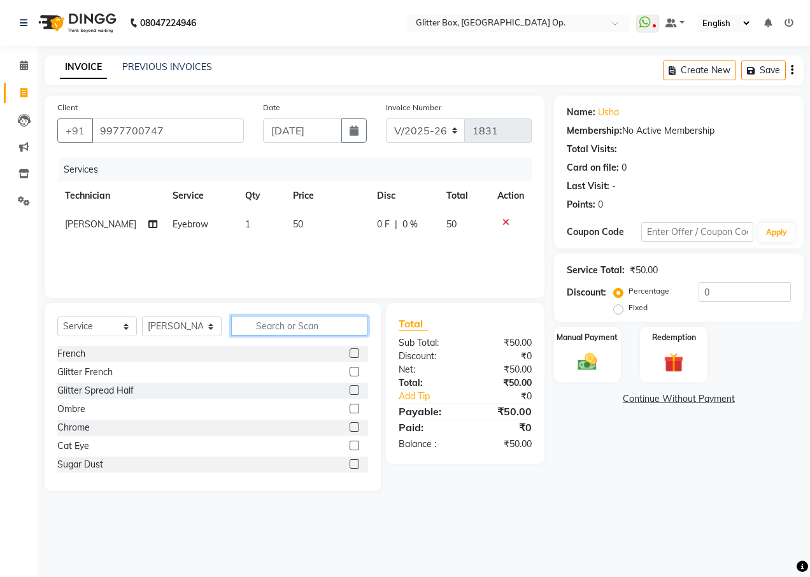
click at [355, 328] on input "text" at bounding box center [299, 326] width 137 height 20
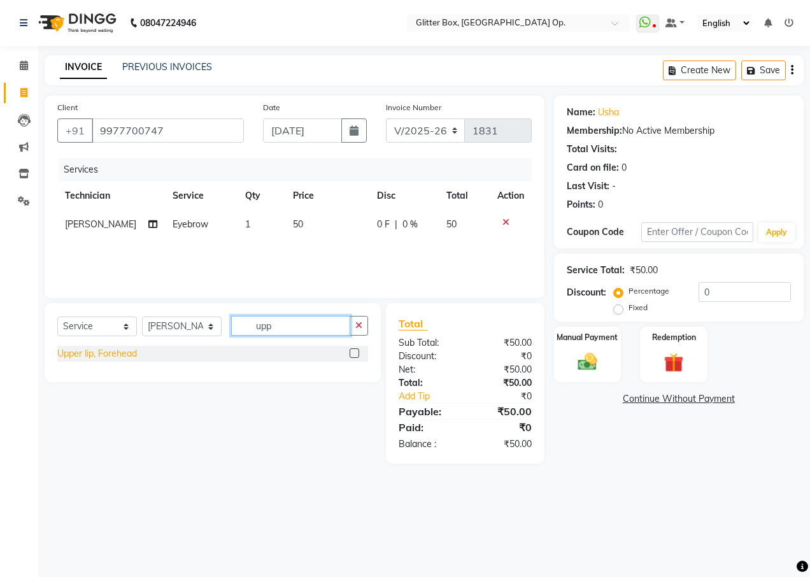
type input "upp"
click at [104, 356] on div "Upper lip, Forehead" at bounding box center [97, 353] width 80 height 13
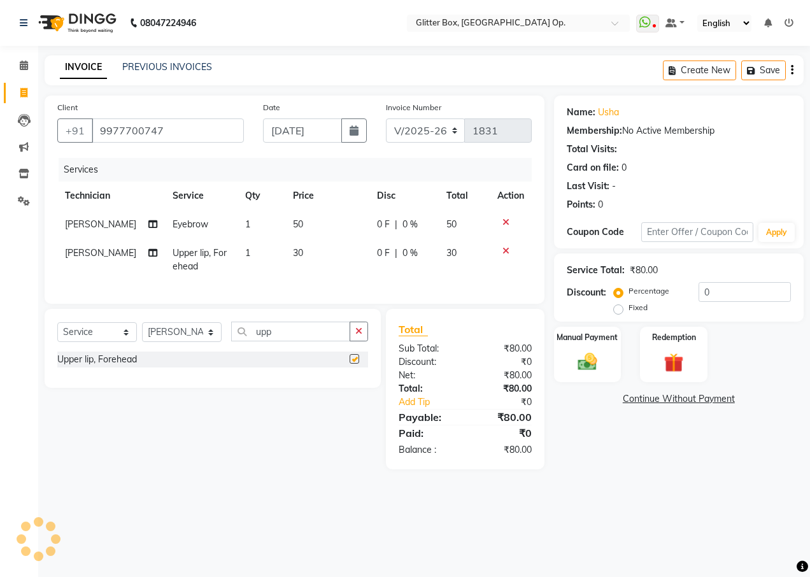
checkbox input "false"
click at [592, 354] on img at bounding box center [587, 361] width 32 height 23
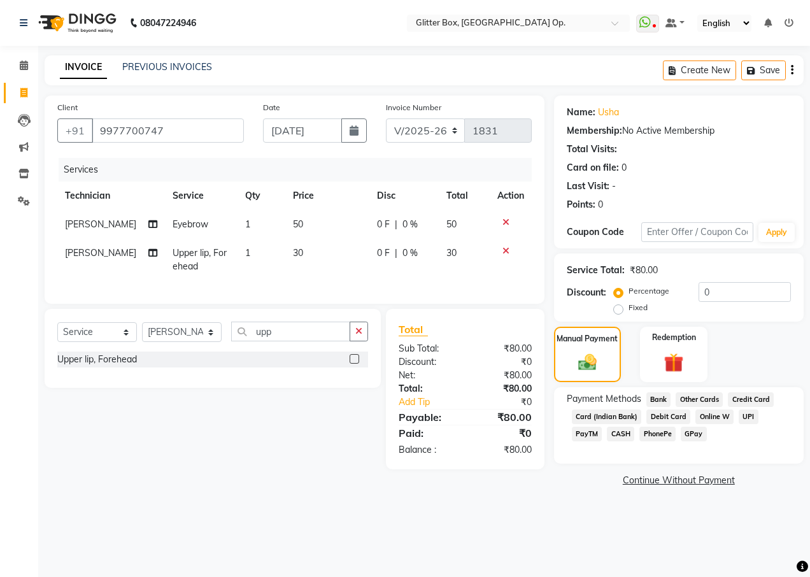
click at [745, 414] on span "UPI" at bounding box center [748, 416] width 20 height 15
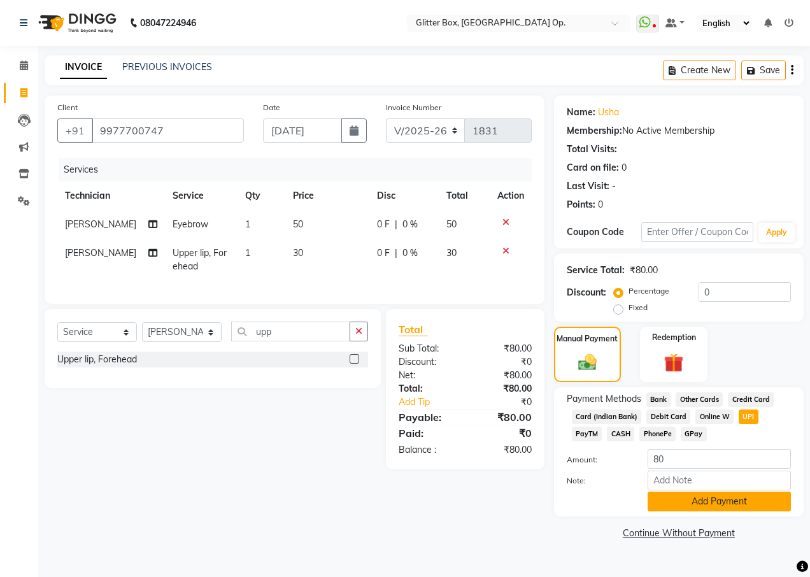
click at [733, 499] on button "Add Payment" at bounding box center [718, 501] width 143 height 20
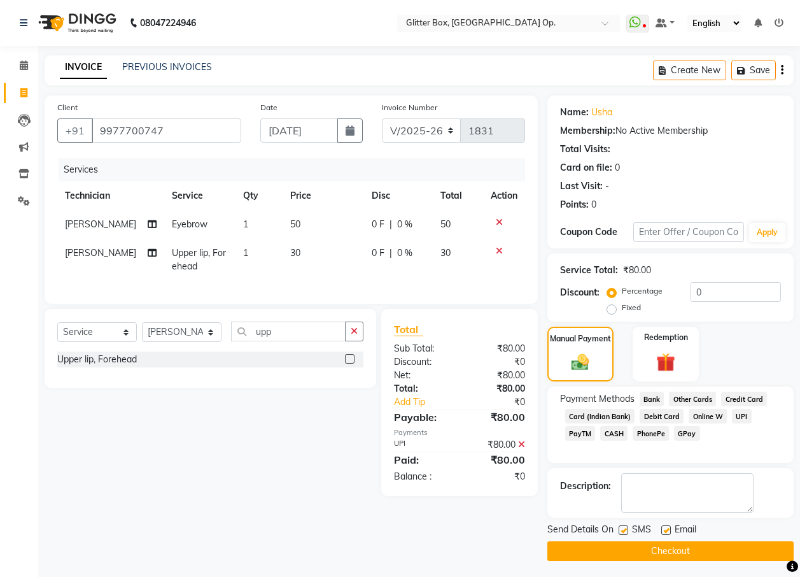
click at [648, 552] on button "Checkout" at bounding box center [670, 551] width 246 height 20
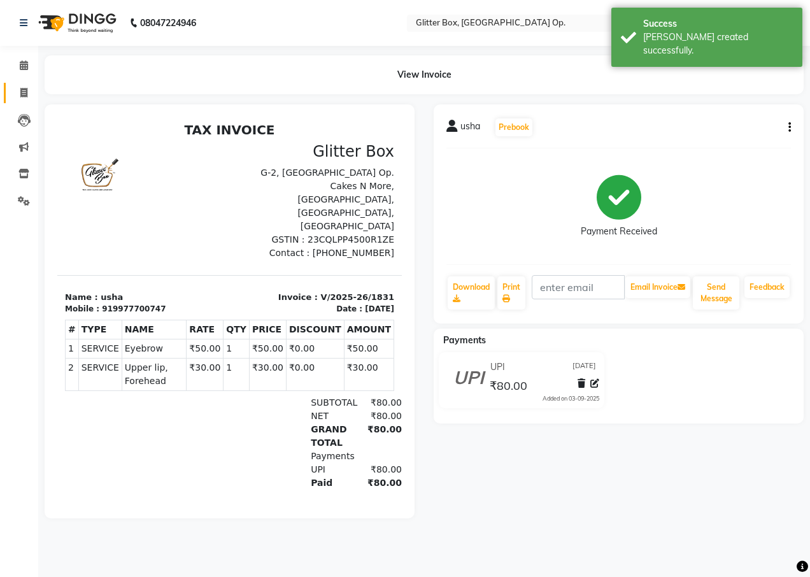
click at [25, 94] on icon at bounding box center [23, 93] width 7 height 10
select select "service"
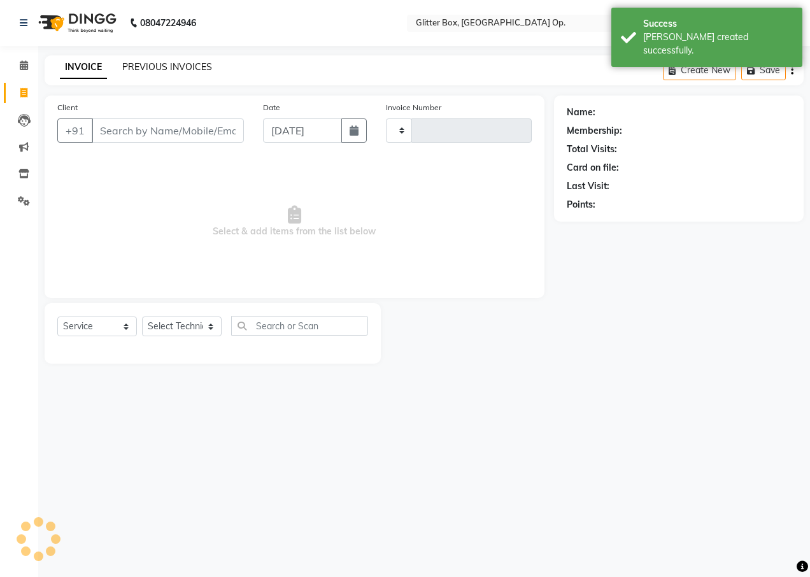
type input "1832"
select select "5563"
click at [153, 64] on link "PREVIOUS INVOICES" at bounding box center [167, 66] width 90 height 11
